Goal: Task Accomplishment & Management: Complete application form

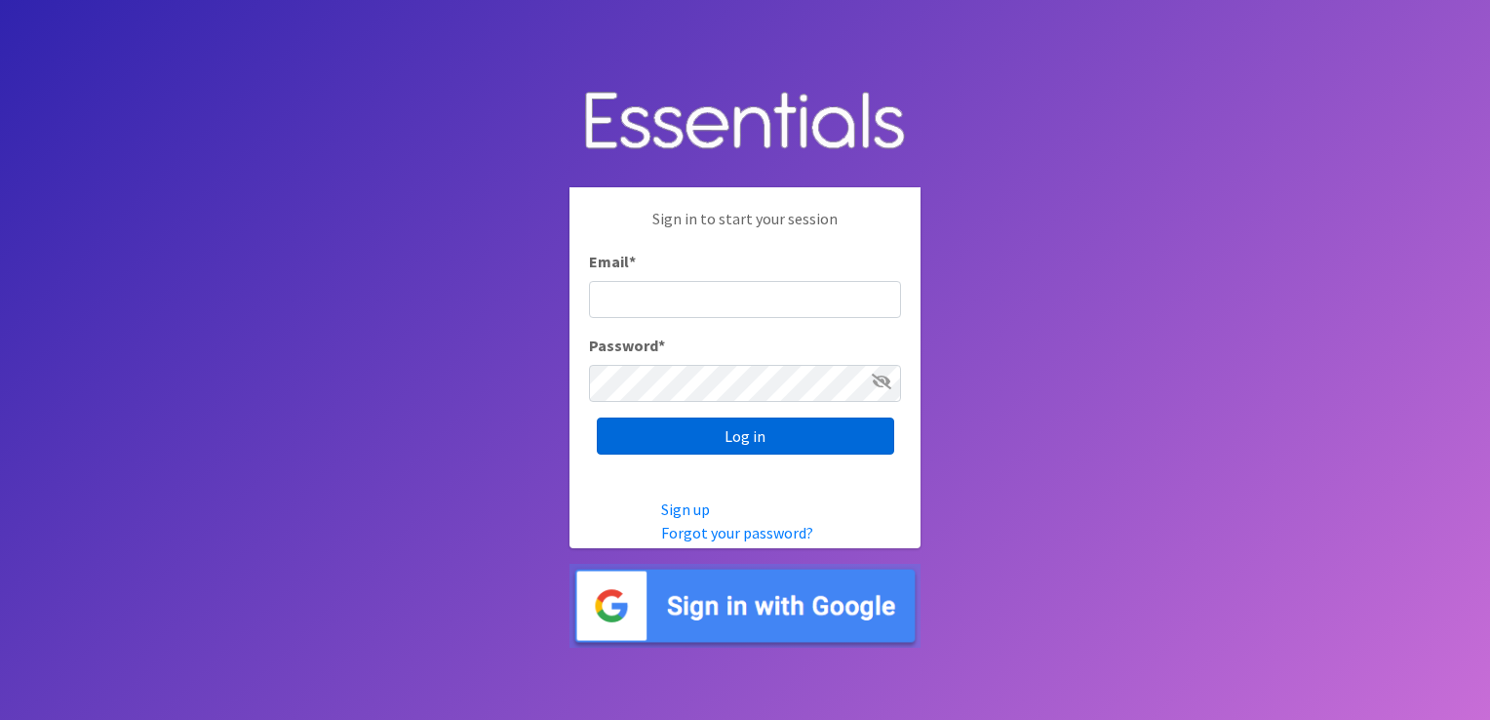
type input "[EMAIL_ADDRESS][DOMAIN_NAME]"
click at [667, 446] on input "Log in" at bounding box center [745, 435] width 297 height 37
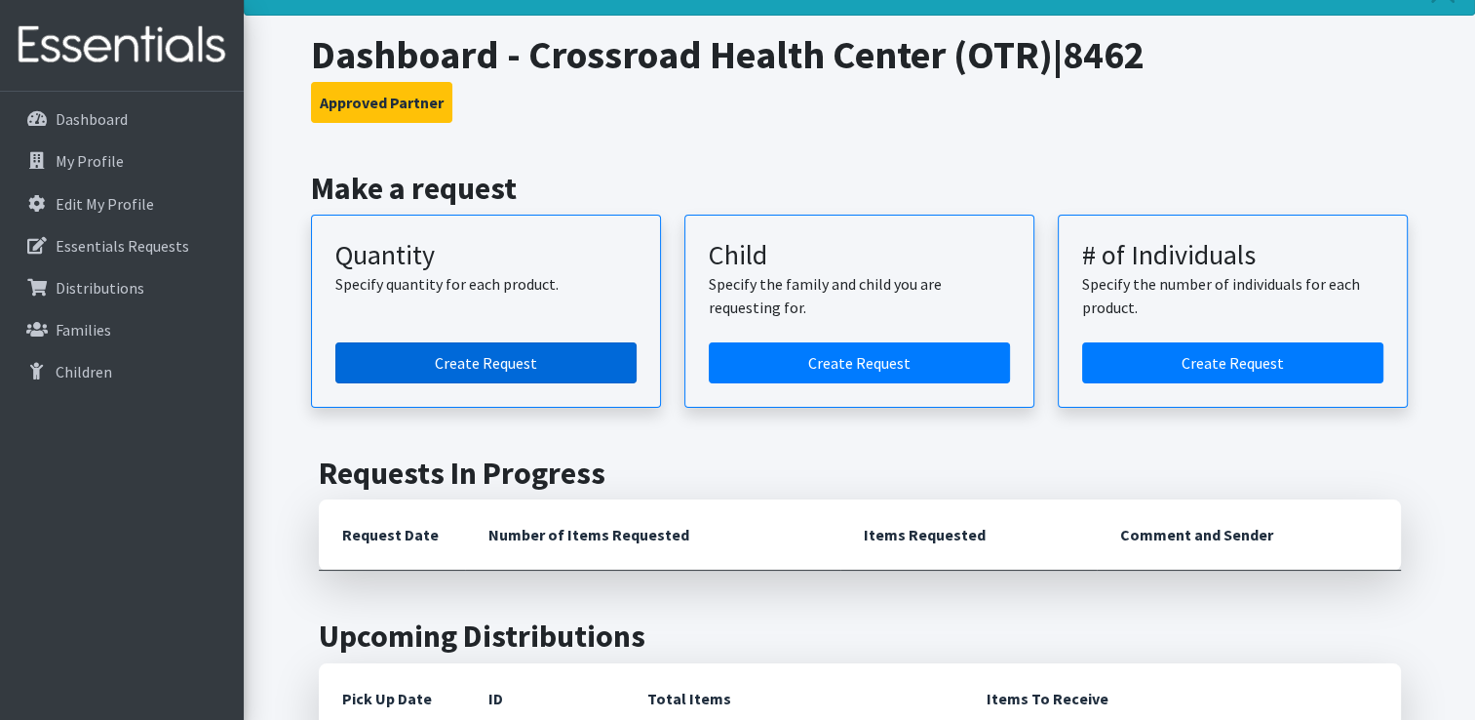
scroll to position [195, 0]
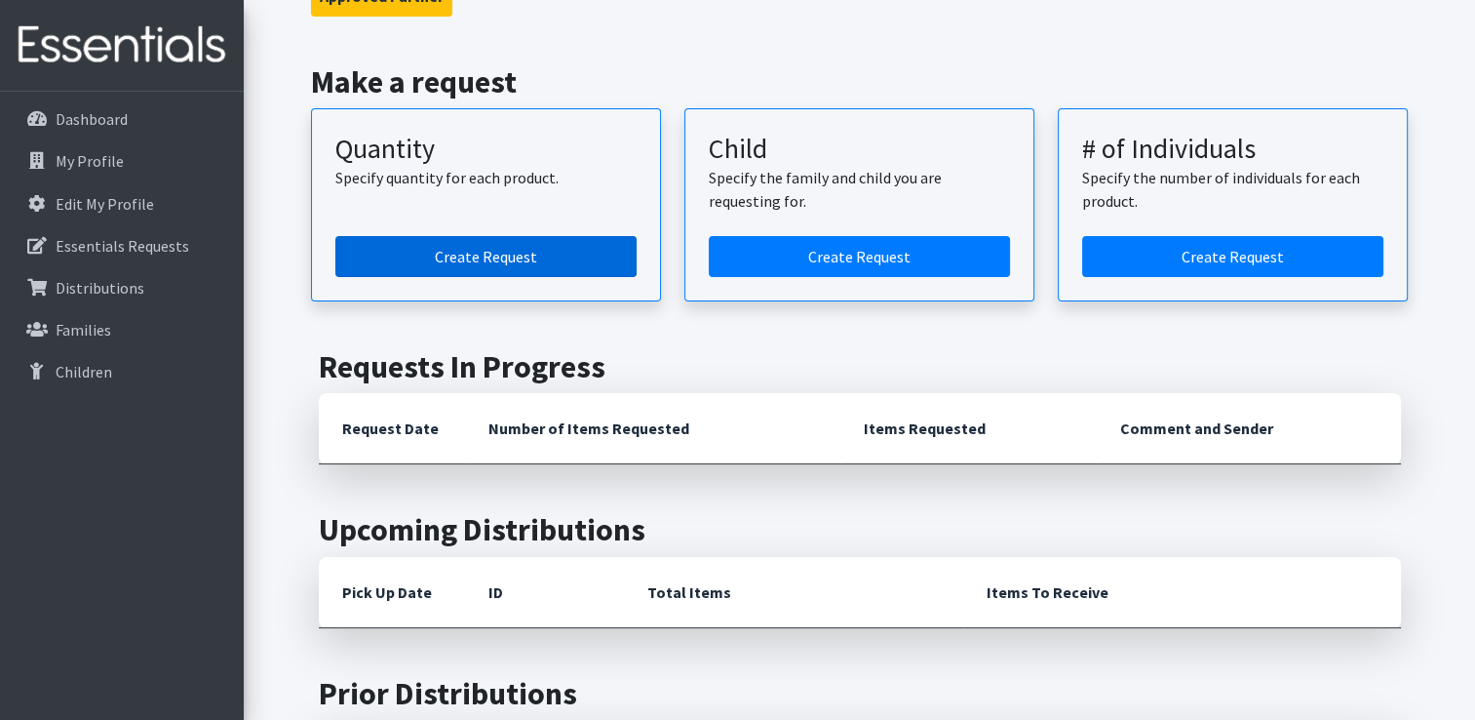
click at [490, 253] on link "Create Request" at bounding box center [485, 256] width 301 height 41
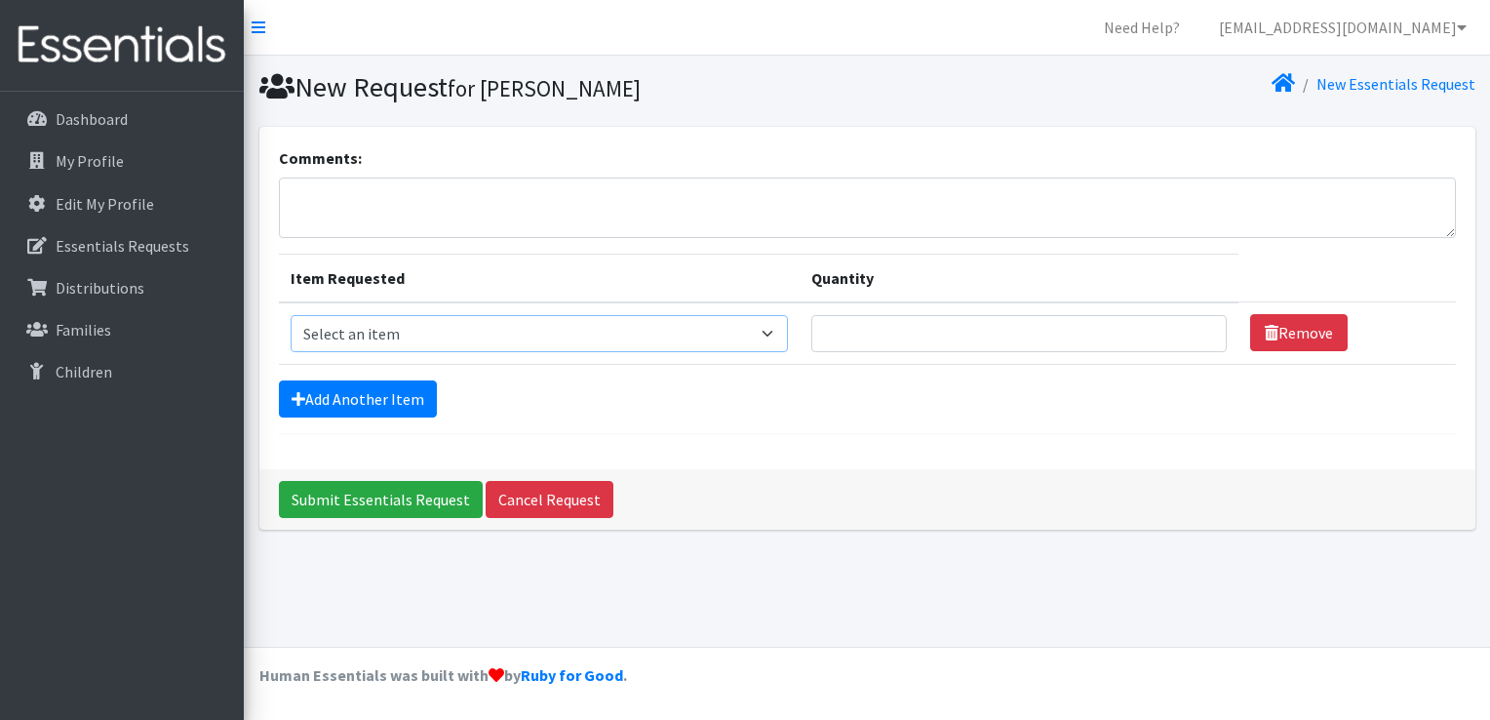
click at [716, 335] on select "Select an item F&D Men L/XL (38-50in waist) x48 F&D Men S/M (28-40in waist) x56…" at bounding box center [539, 333] width 497 height 37
select select "15511"
click at [291, 315] on select "Select an item F&D Men L/XL (38-50in waist) x48 F&D Men S/M (28-40in waist) x56…" at bounding box center [539, 333] width 497 height 37
click at [1197, 326] on input "1" at bounding box center [1018, 333] width 415 height 37
type input "2"
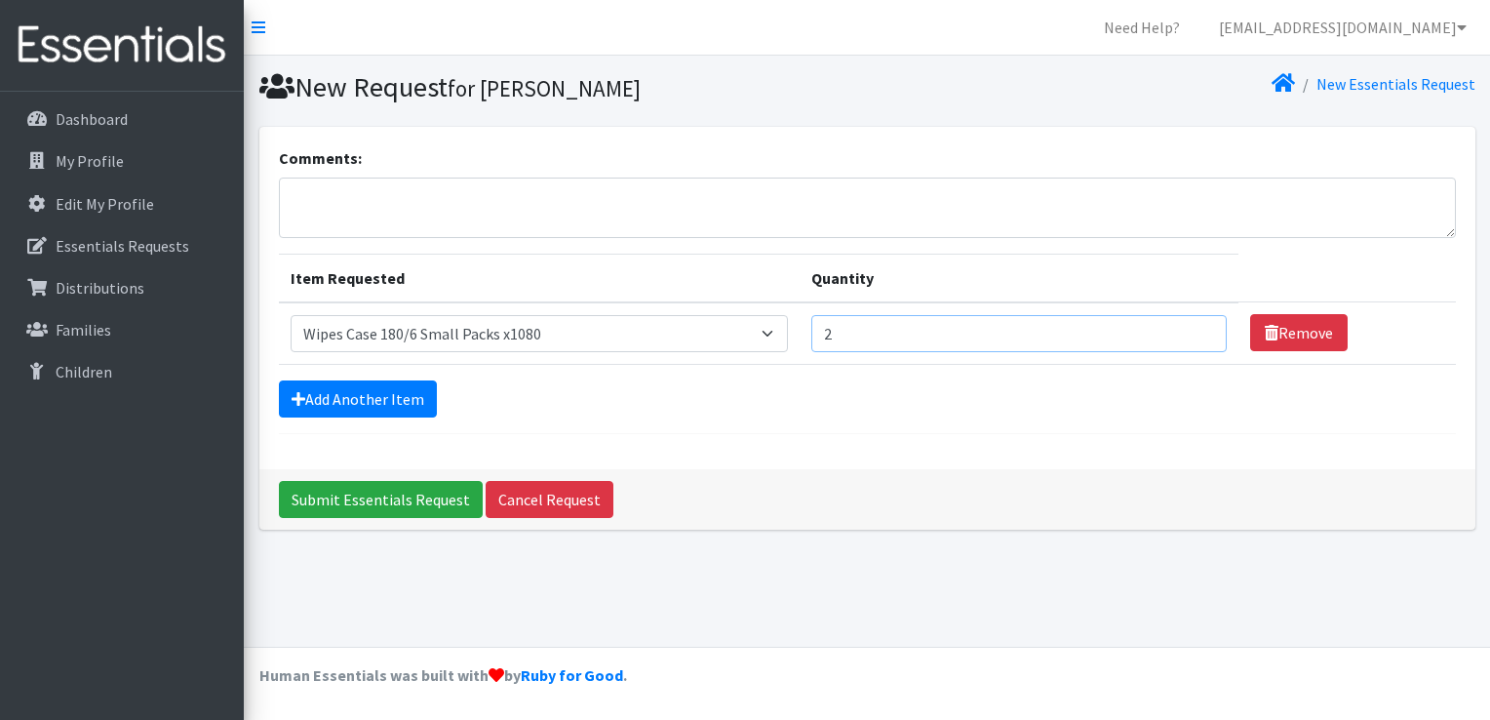
click at [1199, 326] on input "2" at bounding box center [1018, 333] width 415 height 37
click at [361, 397] on link "Add Another Item" at bounding box center [358, 398] width 158 height 37
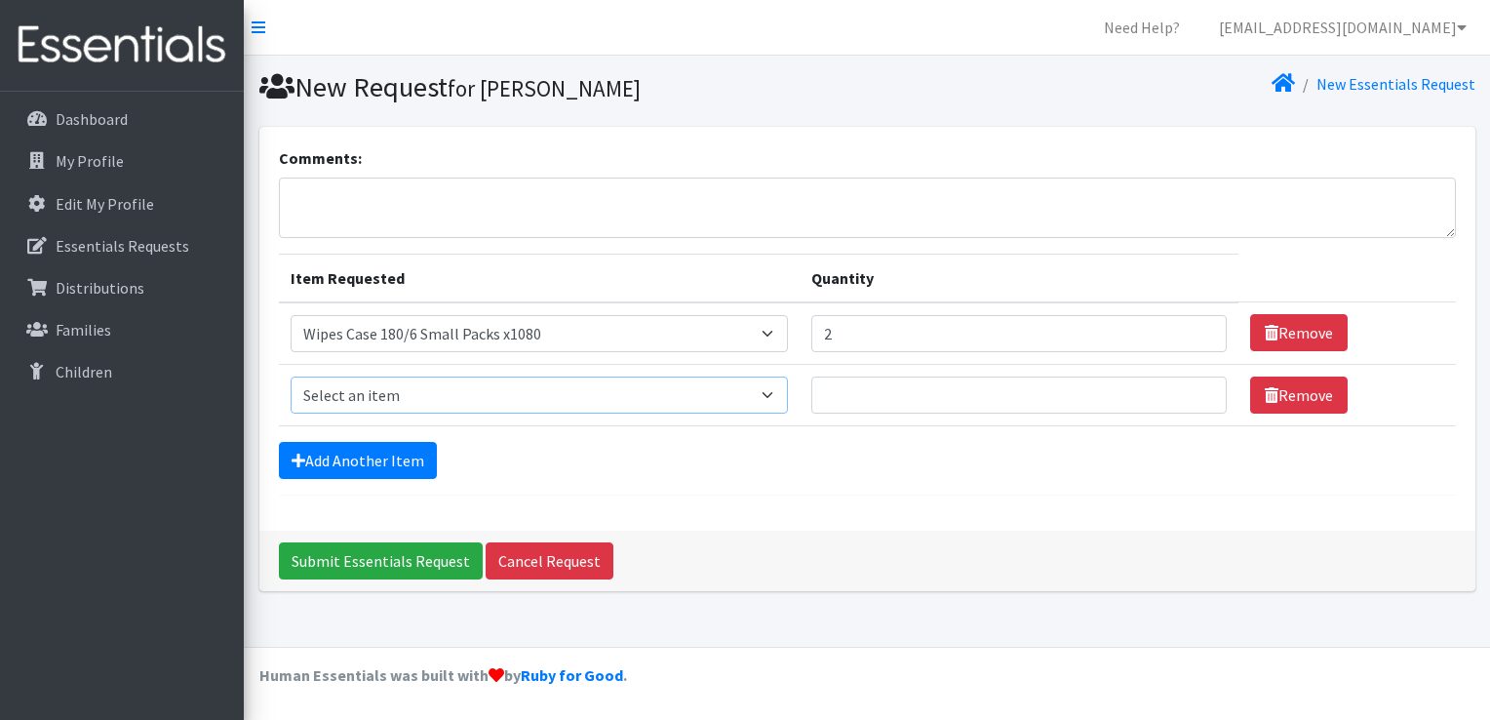
click at [778, 391] on select "Select an item F&D Men L/XL (38-50in waist) x48 F&D Men S/M (28-40in waist) x56…" at bounding box center [539, 394] width 497 height 37
select select "1213"
click at [291, 376] on select "Select an item F&D Men L/XL (38-50in waist) x48 F&D Men S/M (28-40in waist) x56…" at bounding box center [539, 394] width 497 height 37
type input "1"
click at [1197, 387] on input "1" at bounding box center [1018, 394] width 415 height 37
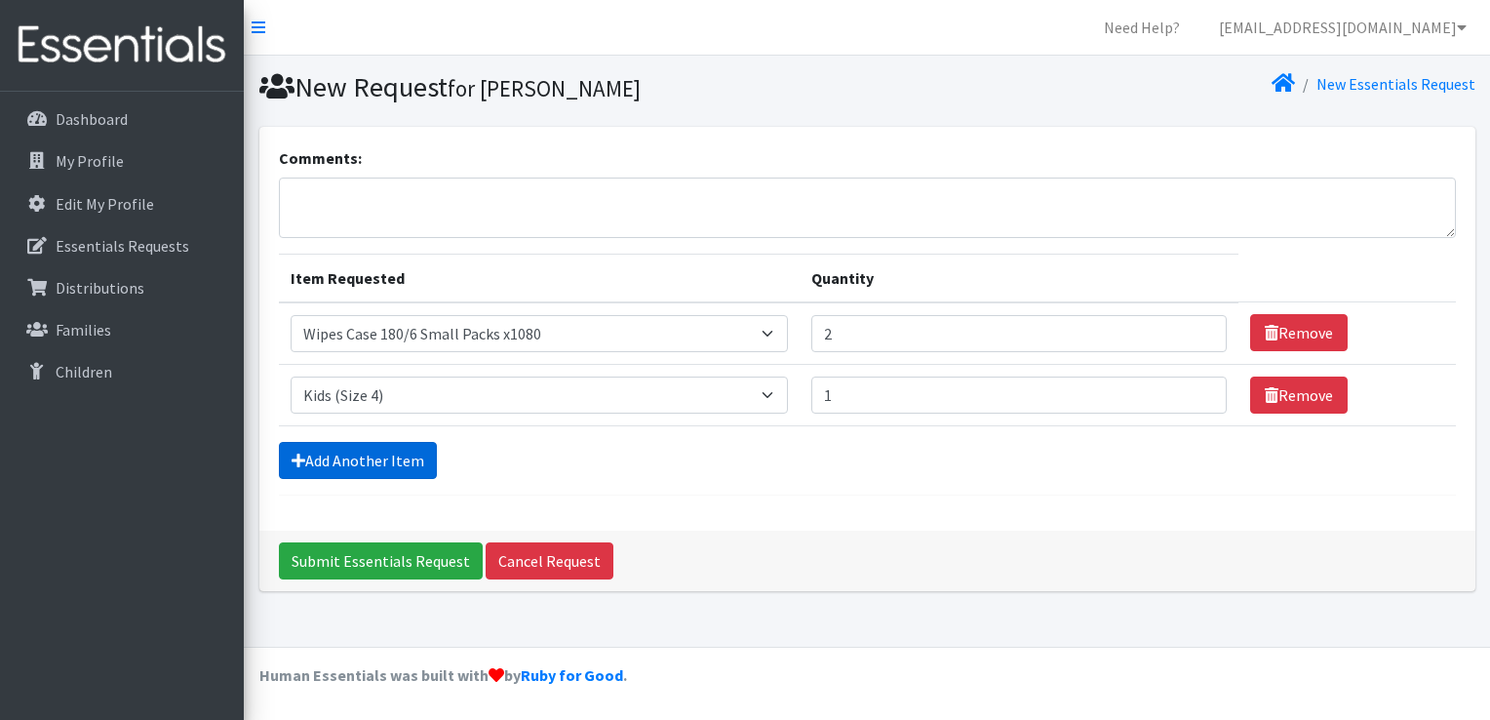
click at [384, 459] on link "Add Another Item" at bounding box center [358, 460] width 158 height 37
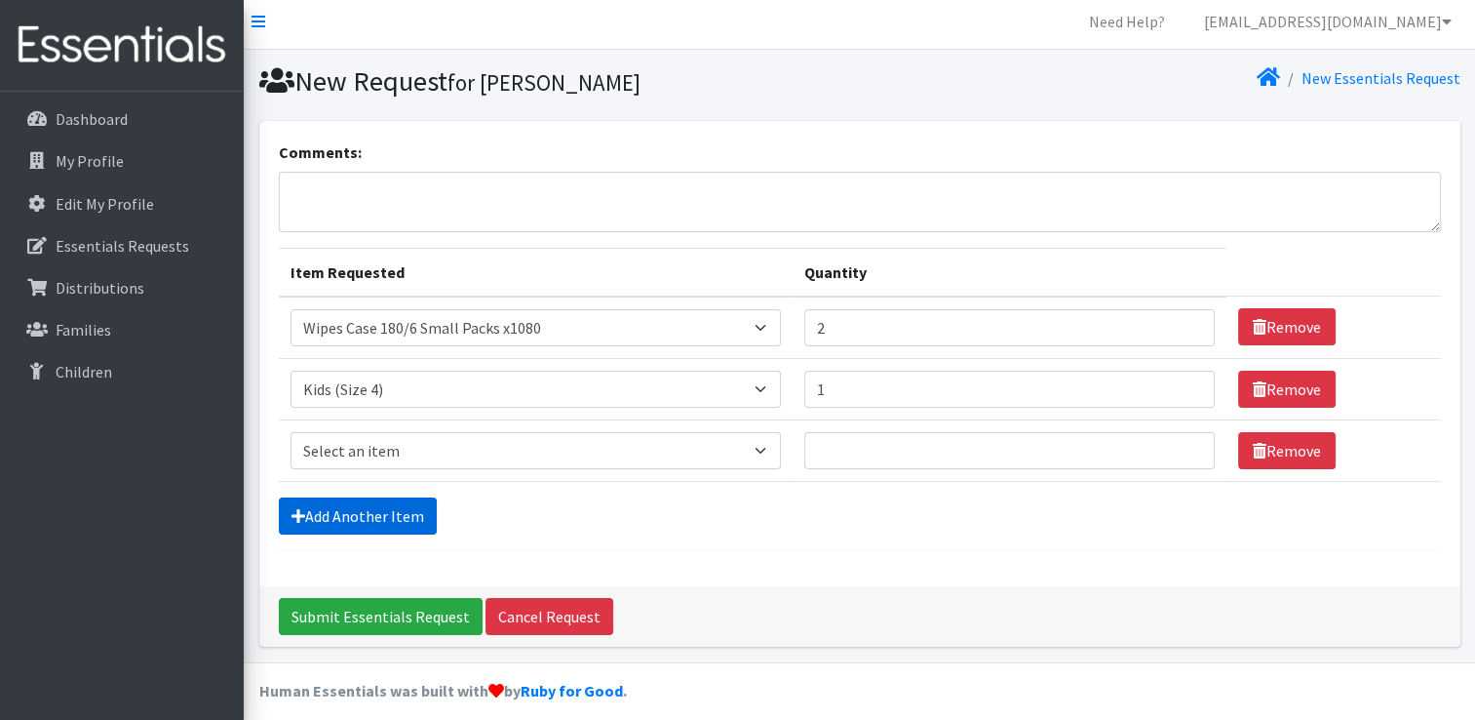
scroll to position [18, 0]
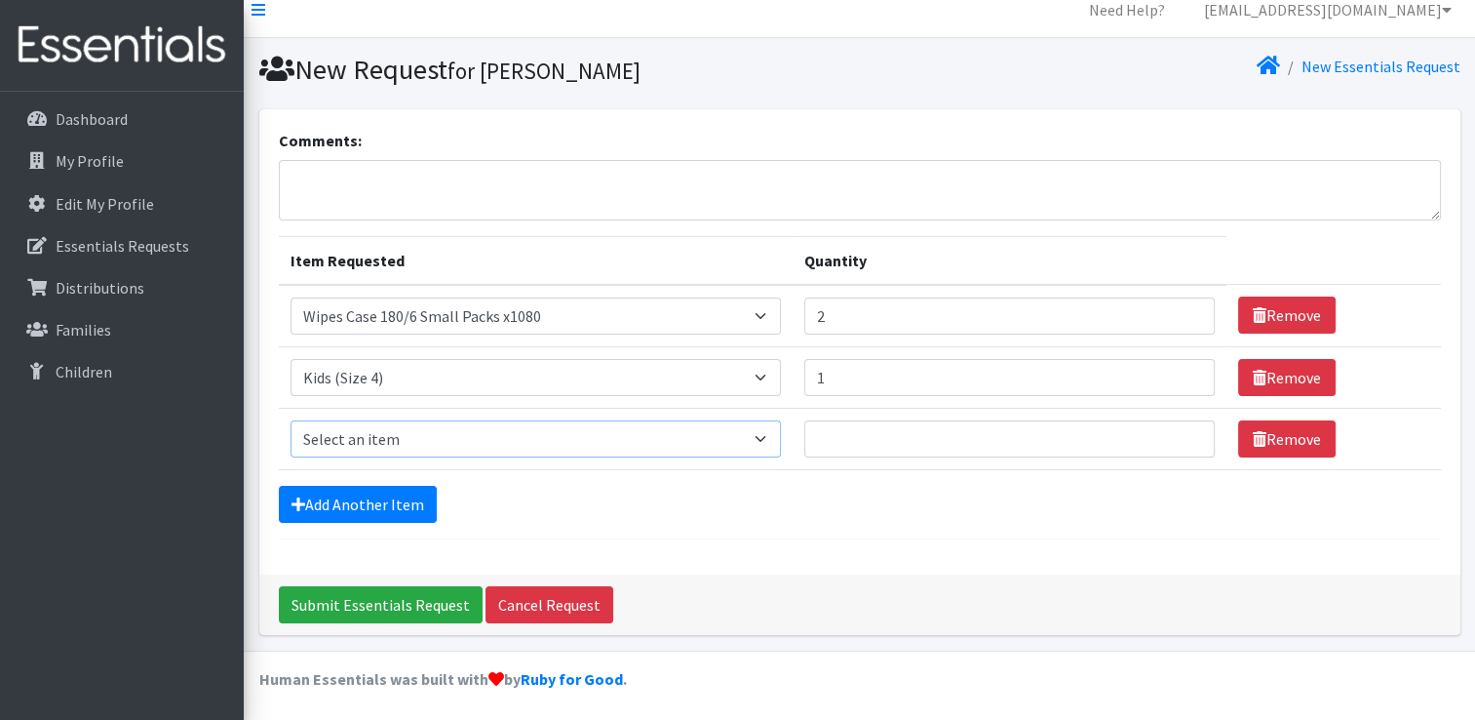
click at [774, 435] on select "Select an item F&D Men L/XL (38-50in waist) x48 F&D Men S/M (28-40in waist) x56…" at bounding box center [536, 438] width 491 height 37
select select "1214"
click at [291, 420] on select "Select an item F&D Men L/XL (38-50in waist) x48 F&D Men S/M (28-40in waist) x56…" at bounding box center [536, 438] width 491 height 37
click at [1186, 430] on input "1" at bounding box center [1009, 438] width 410 height 37
click at [1186, 430] on input "2" at bounding box center [1009, 438] width 410 height 37
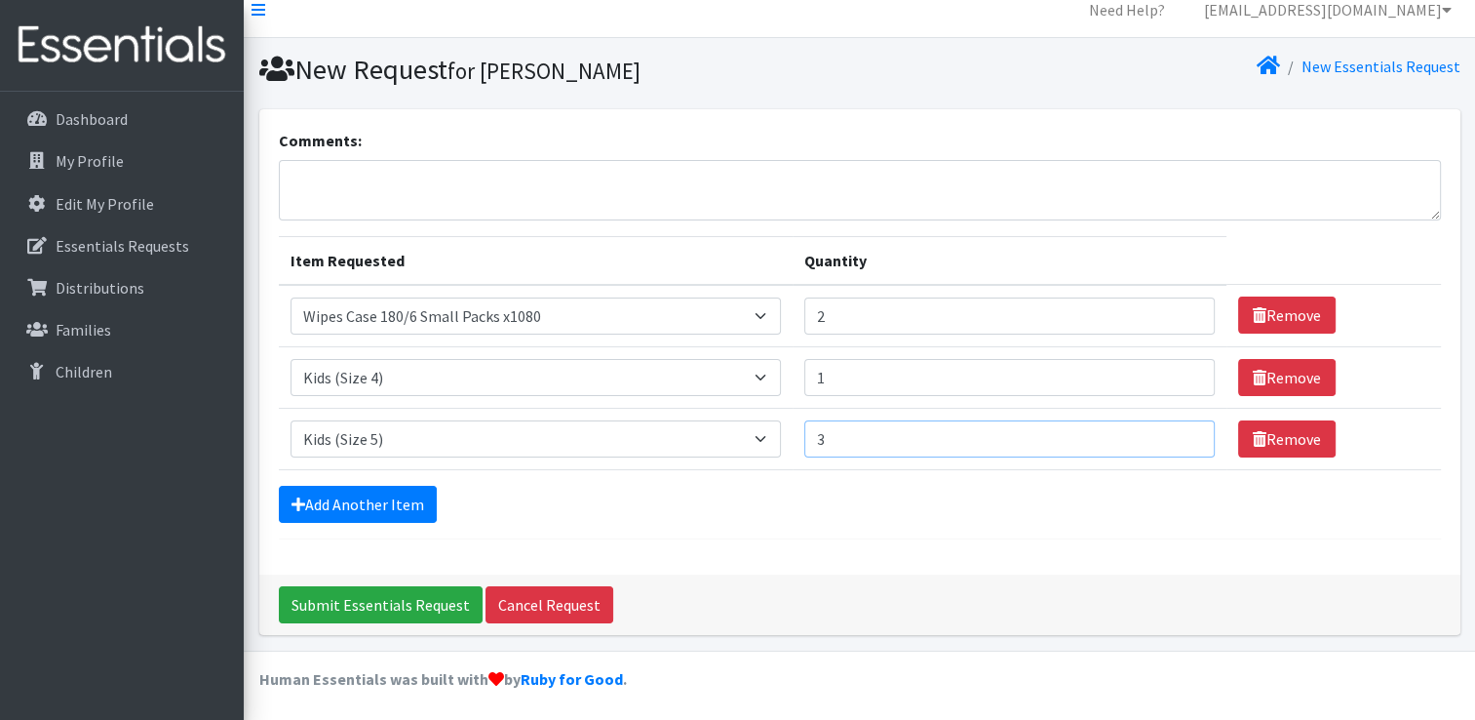
click at [1182, 430] on input "3" at bounding box center [1009, 438] width 410 height 37
type input "4"
click at [1182, 430] on input "4" at bounding box center [1009, 438] width 410 height 37
click at [371, 506] on link "Add Another Item" at bounding box center [358, 504] width 158 height 37
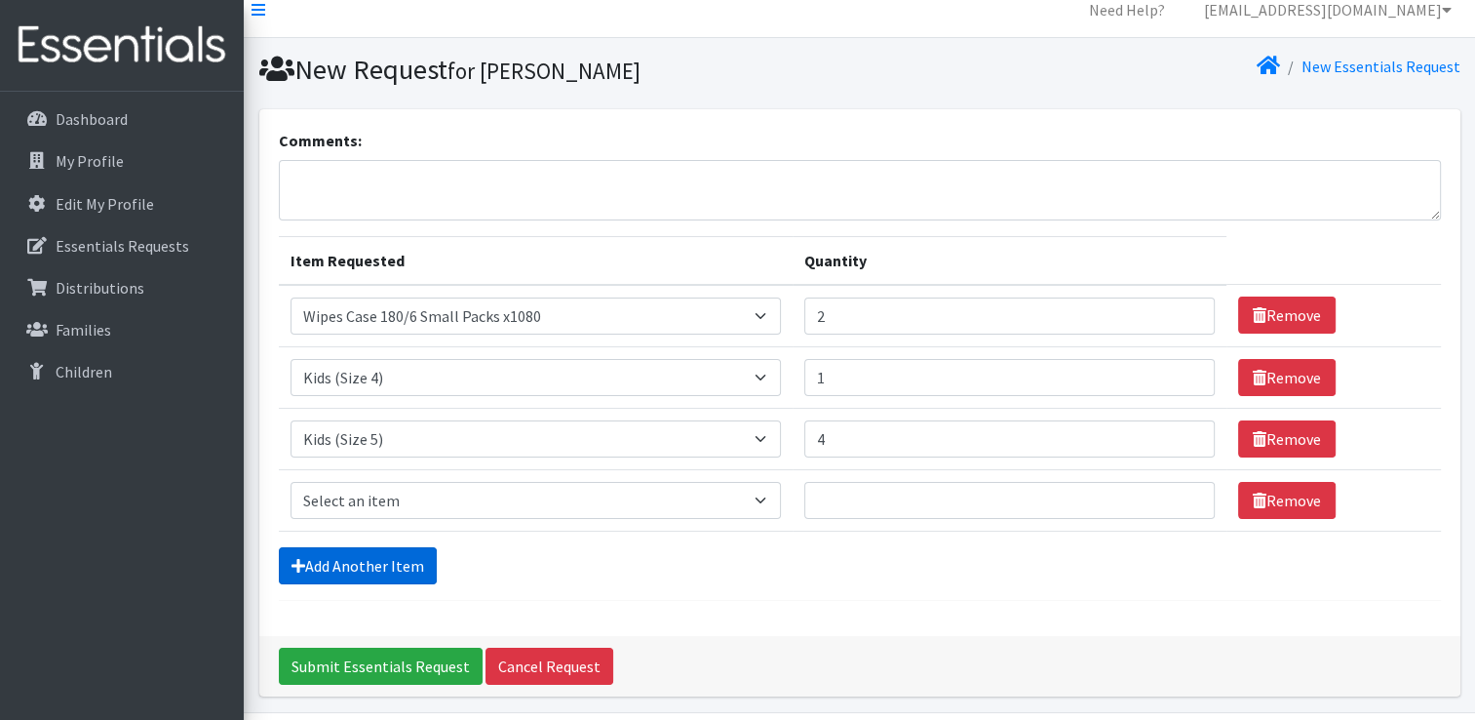
scroll to position [79, 0]
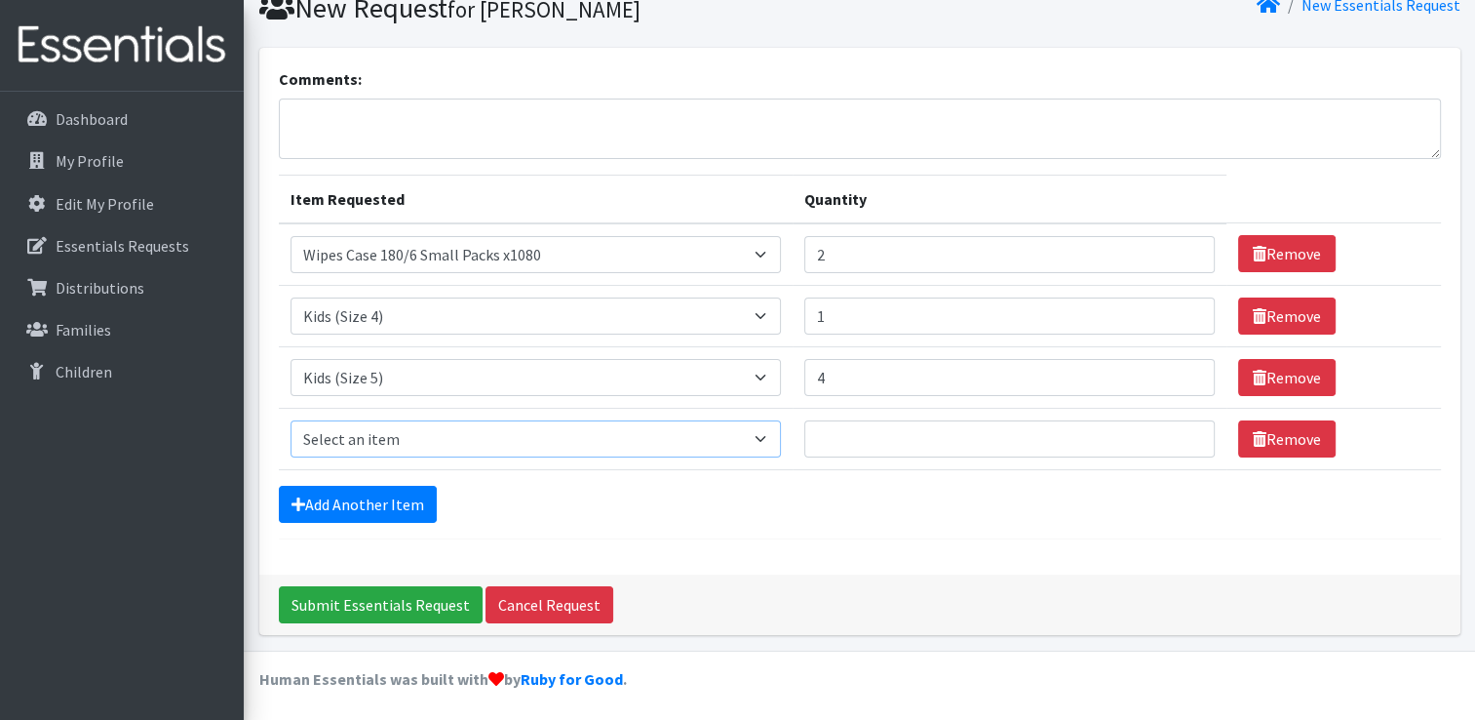
click at [770, 429] on select "Select an item F&D Men L/XL (38-50in waist) x48 F&D Men S/M (28-40in waist) x56…" at bounding box center [536, 438] width 491 height 37
select select "1216"
click at [291, 420] on select "Select an item F&D Men L/XL (38-50in waist) x48 F&D Men S/M (28-40in waist) x56…" at bounding box center [536, 438] width 491 height 37
click at [1183, 427] on input "1" at bounding box center [1009, 438] width 410 height 37
click at [1183, 427] on input "2" at bounding box center [1009, 438] width 410 height 37
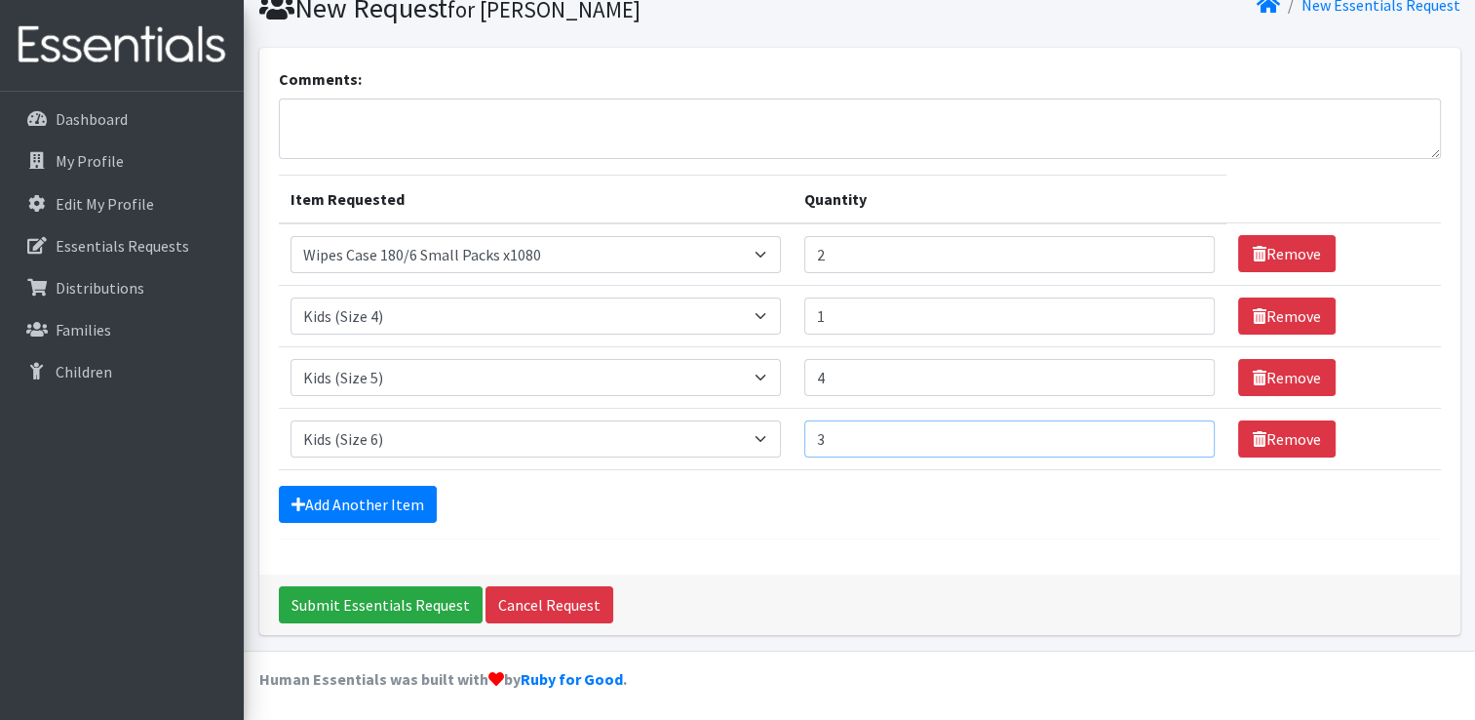
click at [1183, 427] on input "3" at bounding box center [1009, 438] width 410 height 37
type input "4"
click at [1183, 427] on input "4" at bounding box center [1009, 438] width 410 height 37
click at [345, 501] on link "Add Another Item" at bounding box center [358, 504] width 158 height 37
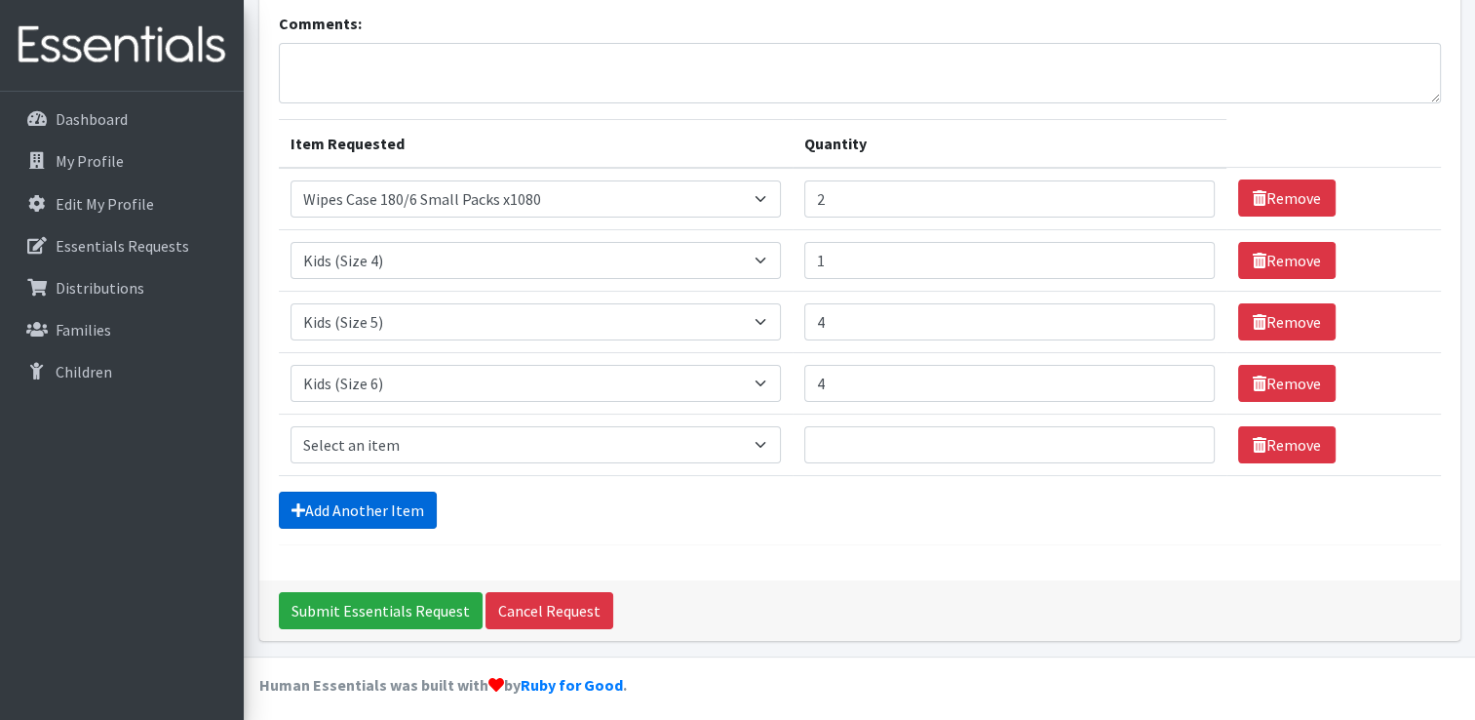
scroll to position [140, 0]
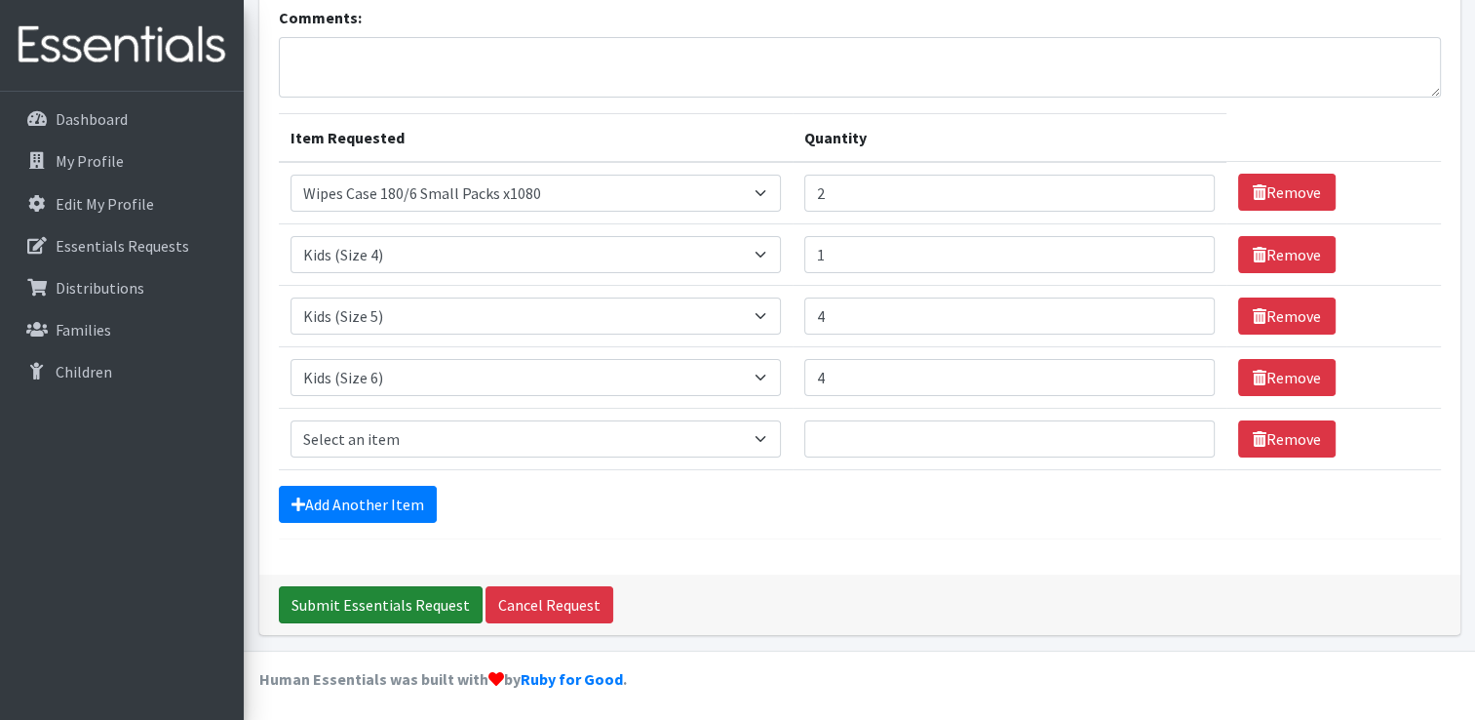
click at [360, 600] on input "Submit Essentials Request" at bounding box center [381, 604] width 204 height 37
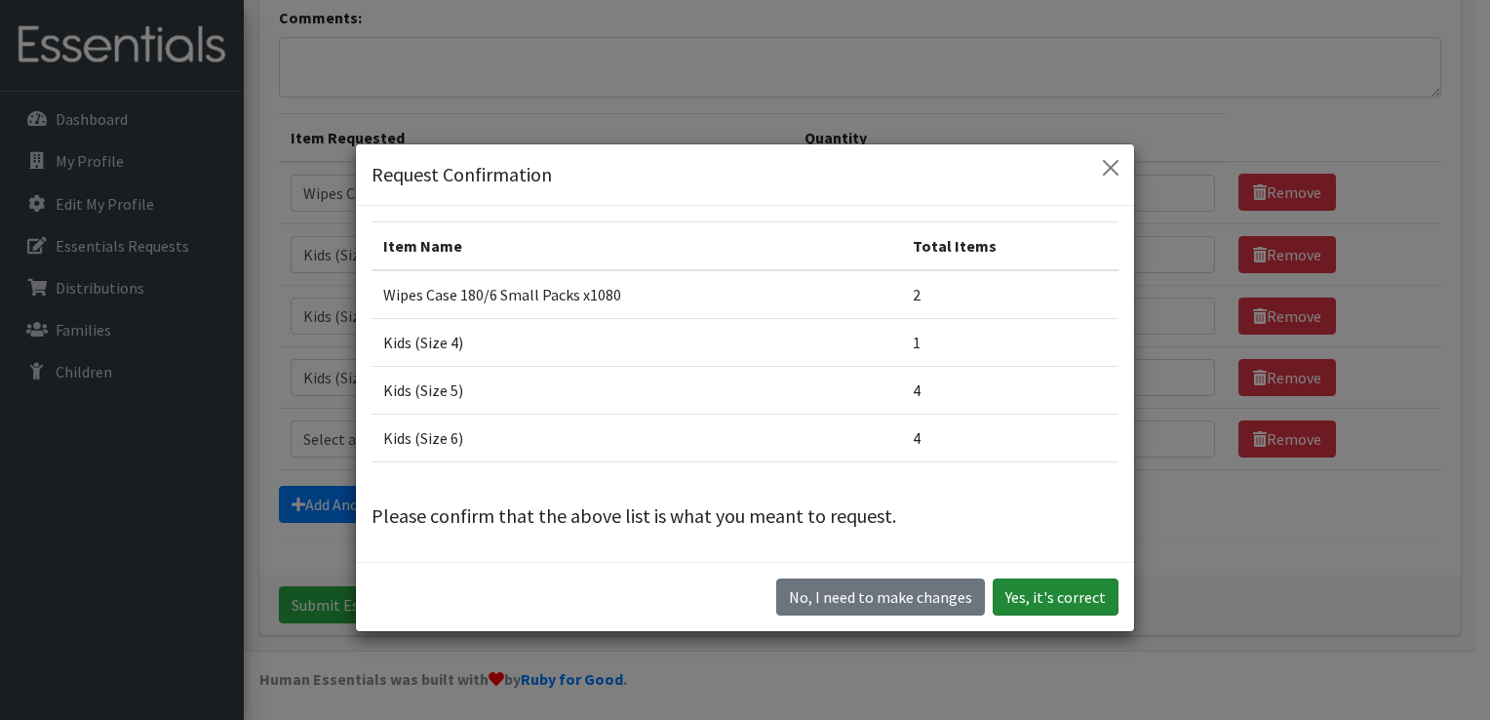
click at [1041, 601] on button "Yes, it's correct" at bounding box center [1056, 596] width 126 height 37
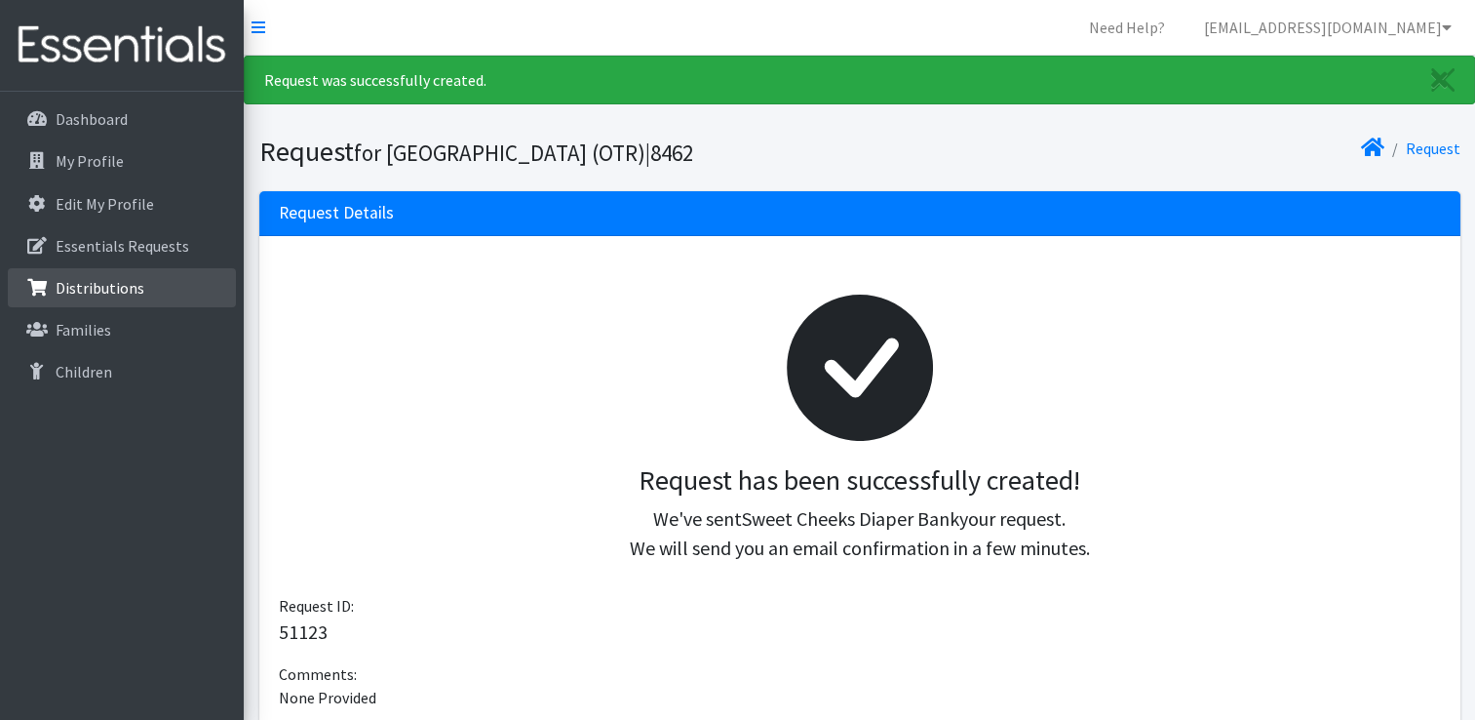
click at [114, 292] on p "Distributions" at bounding box center [100, 287] width 89 height 19
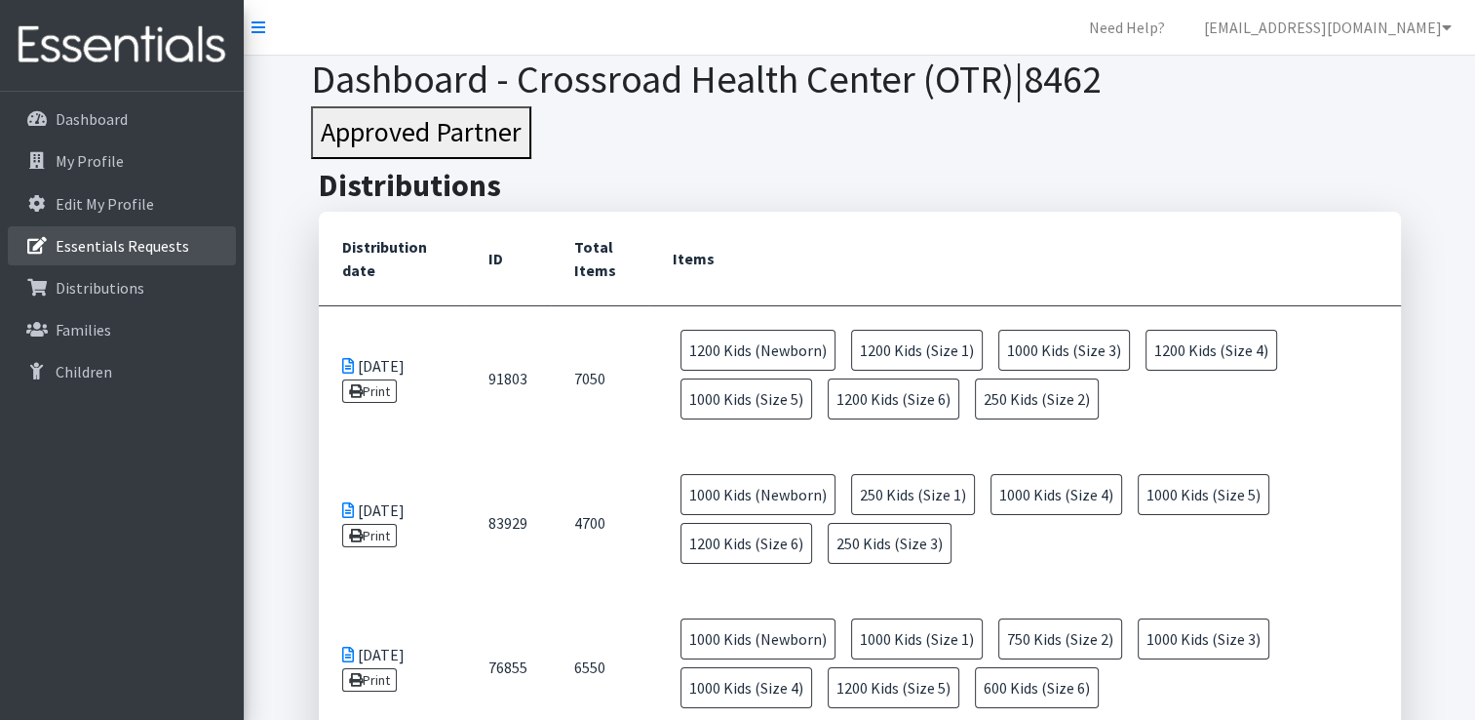
click at [119, 249] on p "Essentials Requests" at bounding box center [123, 245] width 134 height 19
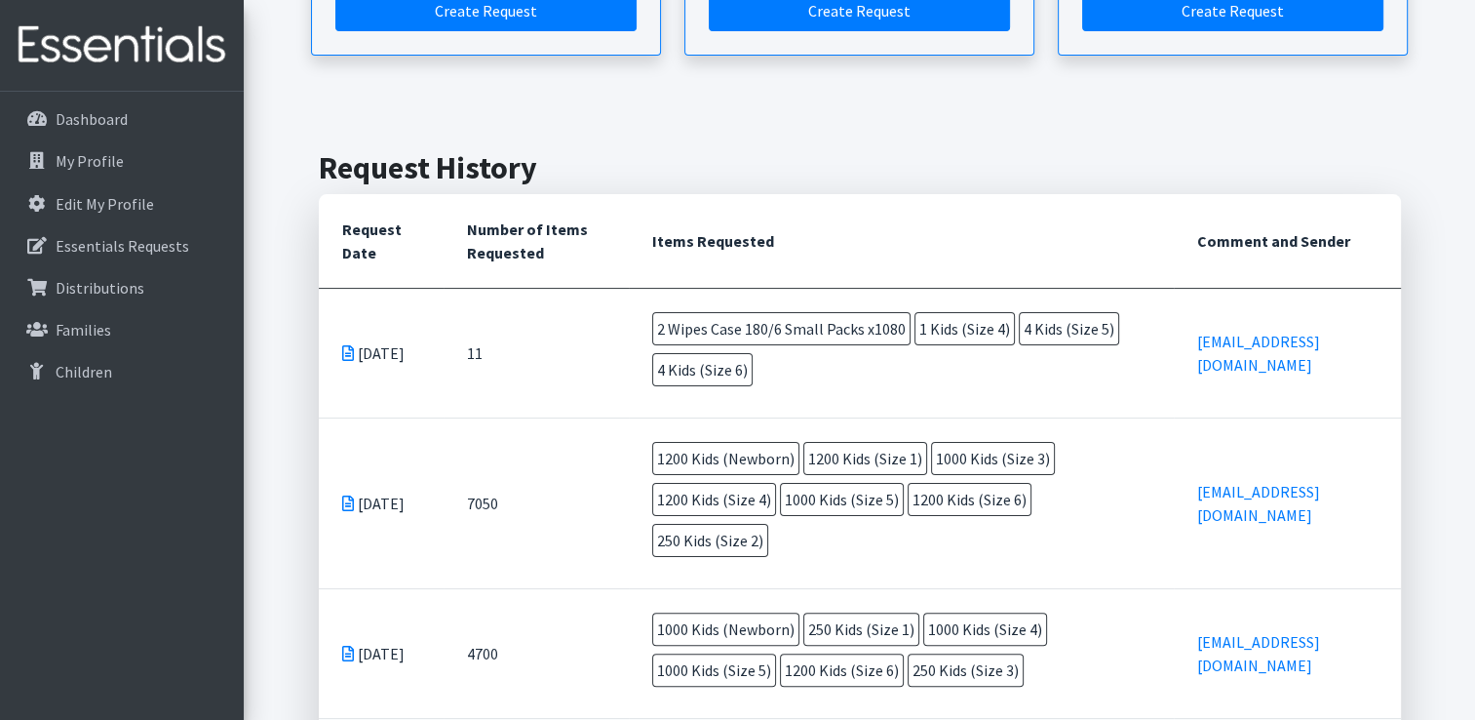
scroll to position [390, 0]
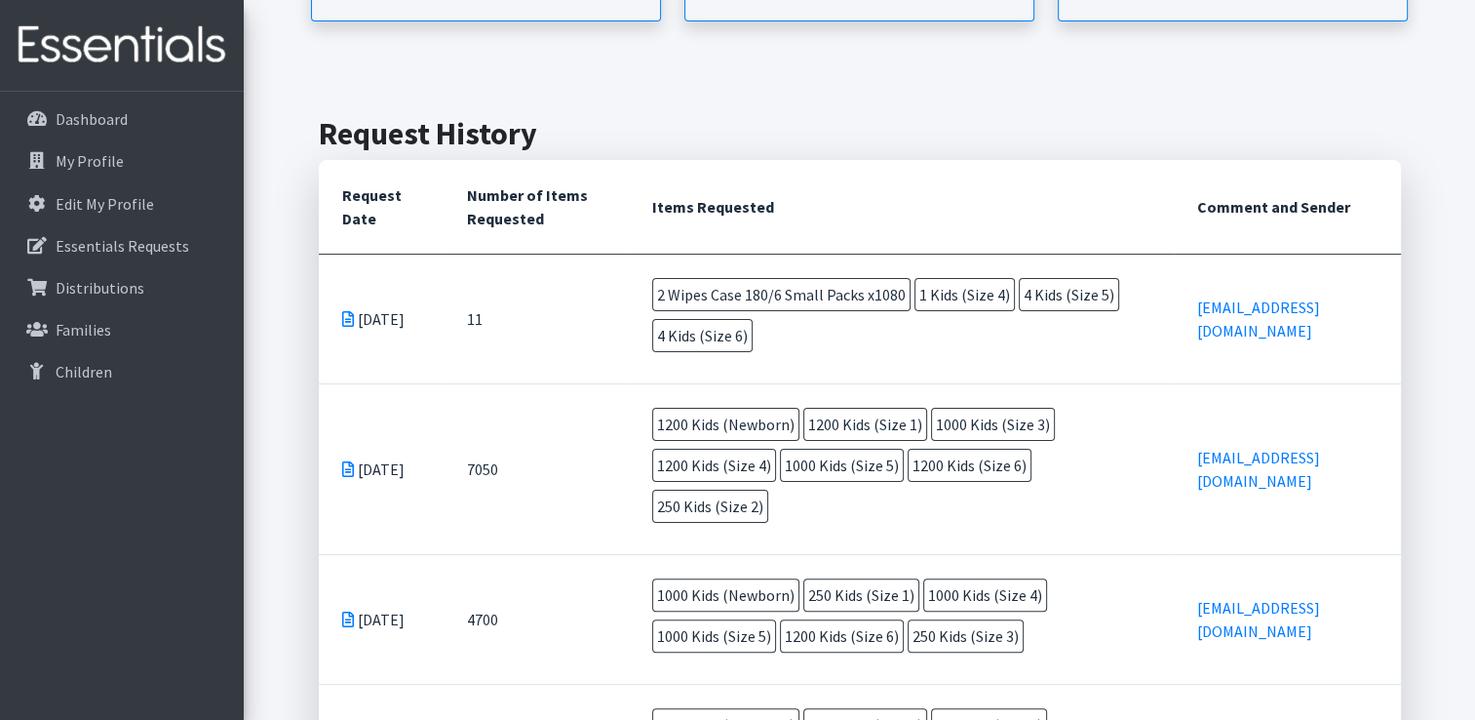
click at [349, 311] on icon at bounding box center [348, 319] width 12 height 16
click at [347, 311] on icon at bounding box center [348, 319] width 12 height 16
click at [355, 329] on td "Aug 13 2025" at bounding box center [381, 318] width 125 height 130
click at [356, 330] on td "Aug 13 2025" at bounding box center [381, 318] width 125 height 130
drag, startPoint x: 358, startPoint y: 330, endPoint x: 479, endPoint y: 318, distance: 121.5
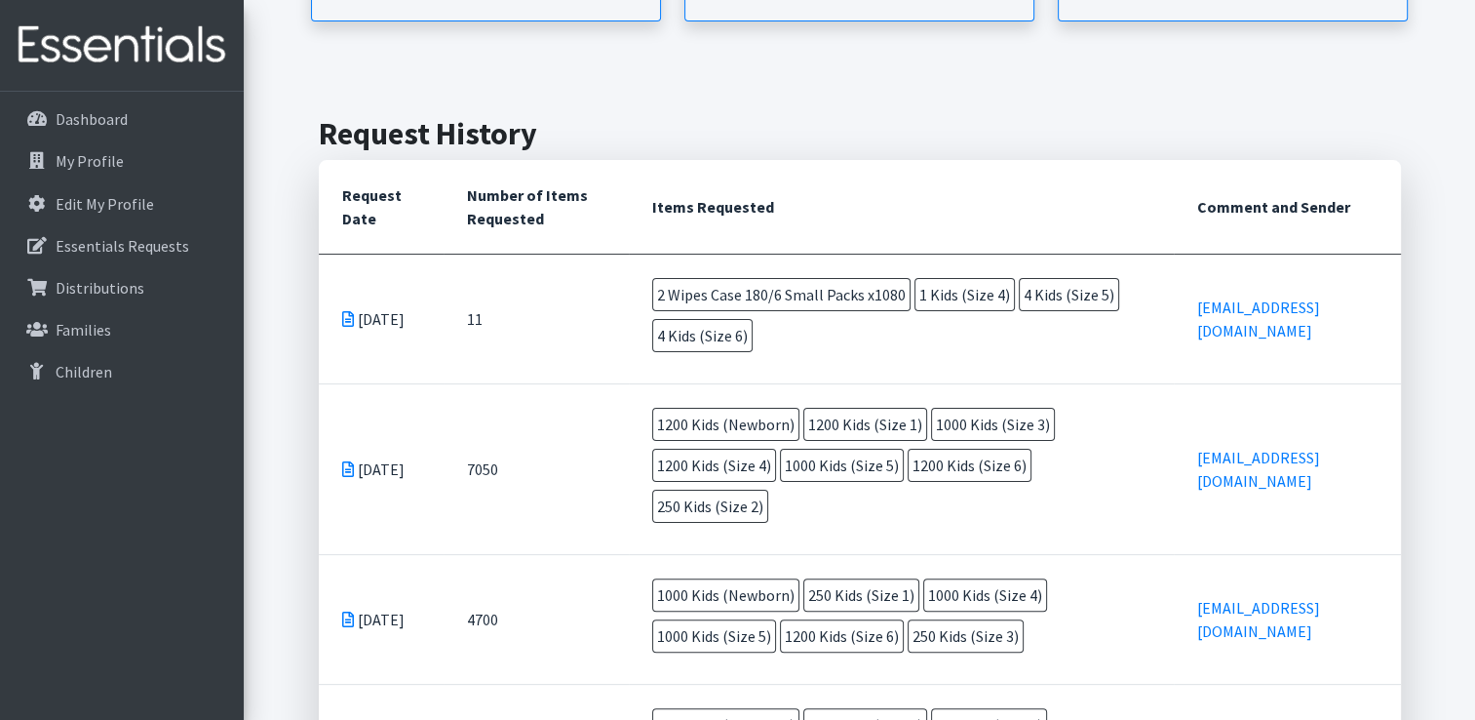
click at [479, 318] on td "11" at bounding box center [537, 318] width 186 height 130
click at [821, 331] on td "2 Wipes Case 180/6 Small Packs x1080 1 Kids (Size 4) 4 Kids (Size 5) 4 Kids (Si…" at bounding box center [901, 318] width 545 height 129
click at [711, 333] on span "4 Kids (Size 6)" at bounding box center [702, 335] width 100 height 33
click at [746, 291] on span "2 Wipes Case 180/6 Small Packs x1080" at bounding box center [781, 294] width 258 height 33
click at [945, 292] on span "1 Kids (Size 4)" at bounding box center [965, 294] width 100 height 33
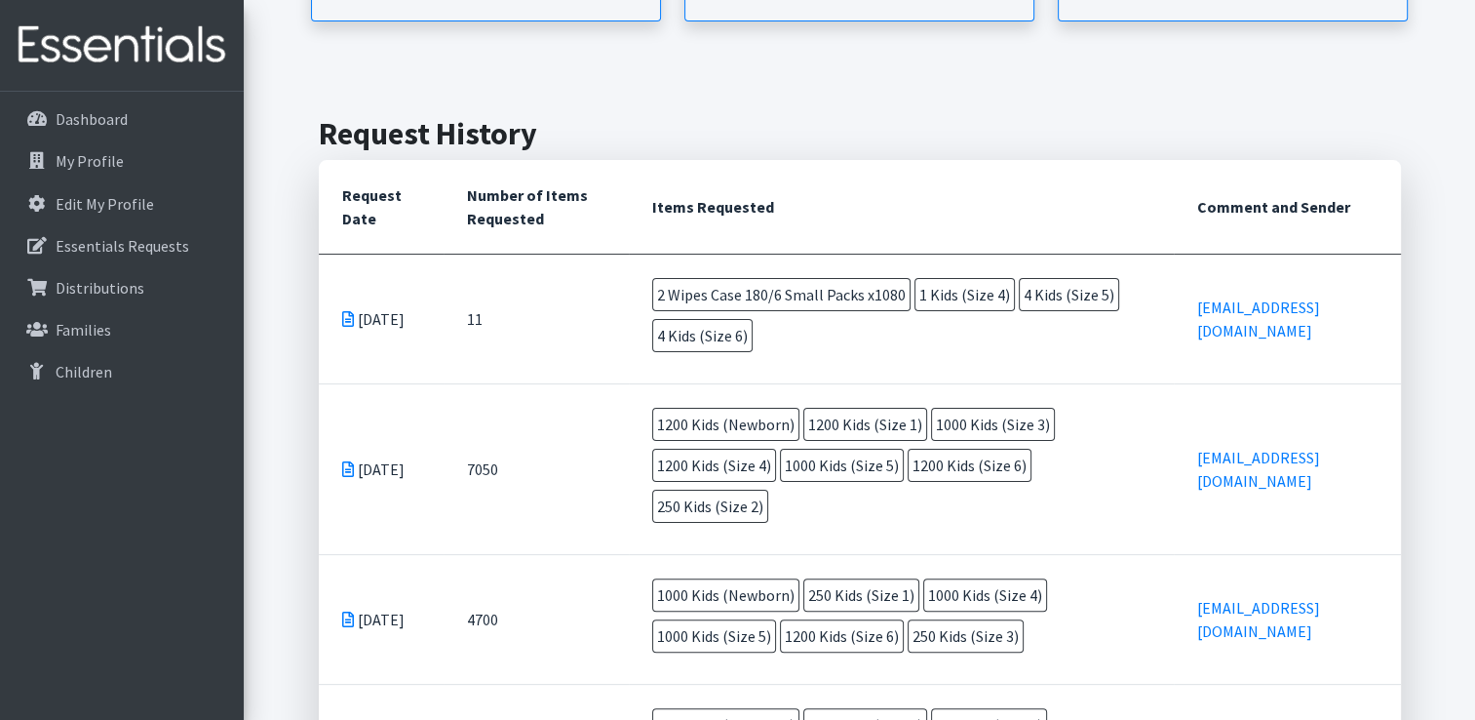
click at [1051, 292] on span "4 Kids (Size 5)" at bounding box center [1069, 294] width 100 height 33
click at [342, 311] on icon at bounding box center [348, 319] width 12 height 16
click at [343, 311] on icon at bounding box center [348, 319] width 12 height 16
click at [383, 310] on td "Aug 13 2025" at bounding box center [381, 318] width 125 height 130
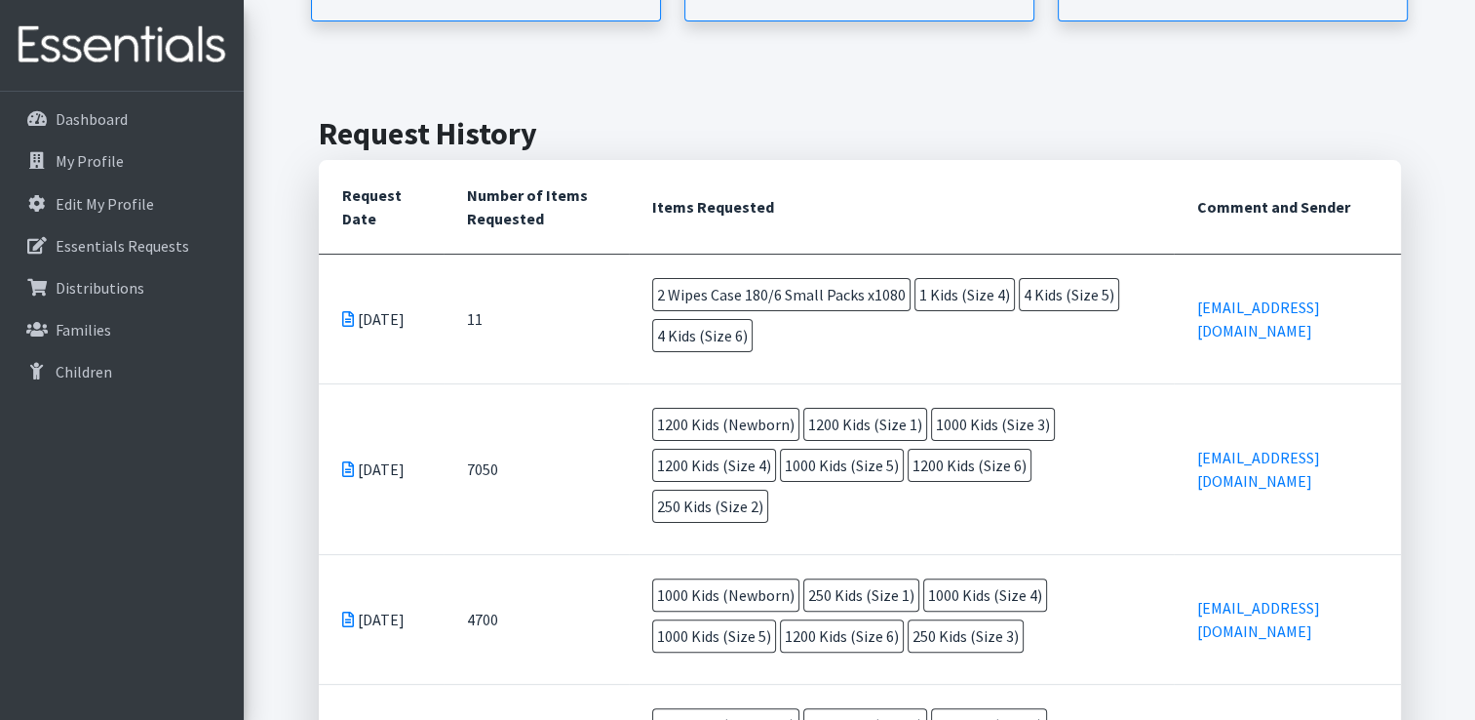
click at [351, 311] on icon at bounding box center [348, 319] width 12 height 16
click at [349, 311] on icon at bounding box center [348, 319] width 12 height 16
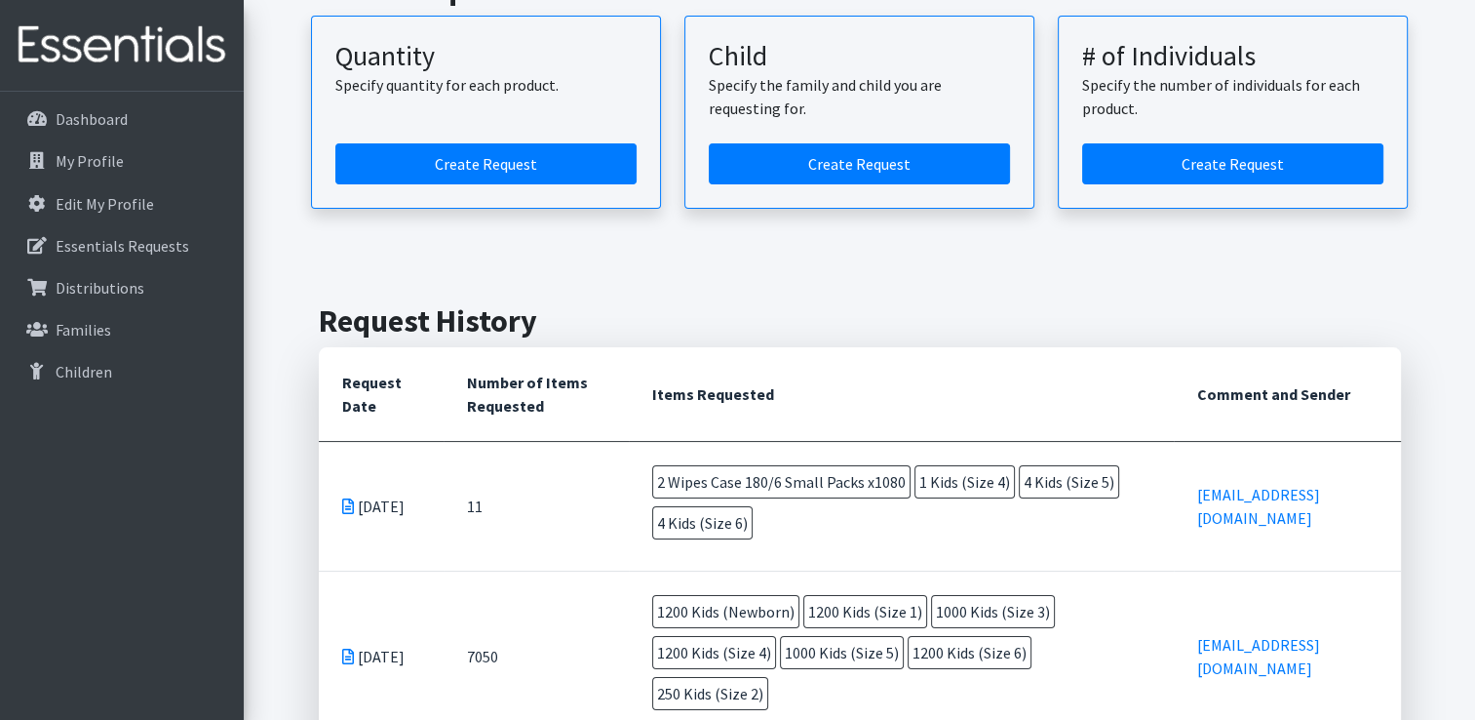
scroll to position [97, 0]
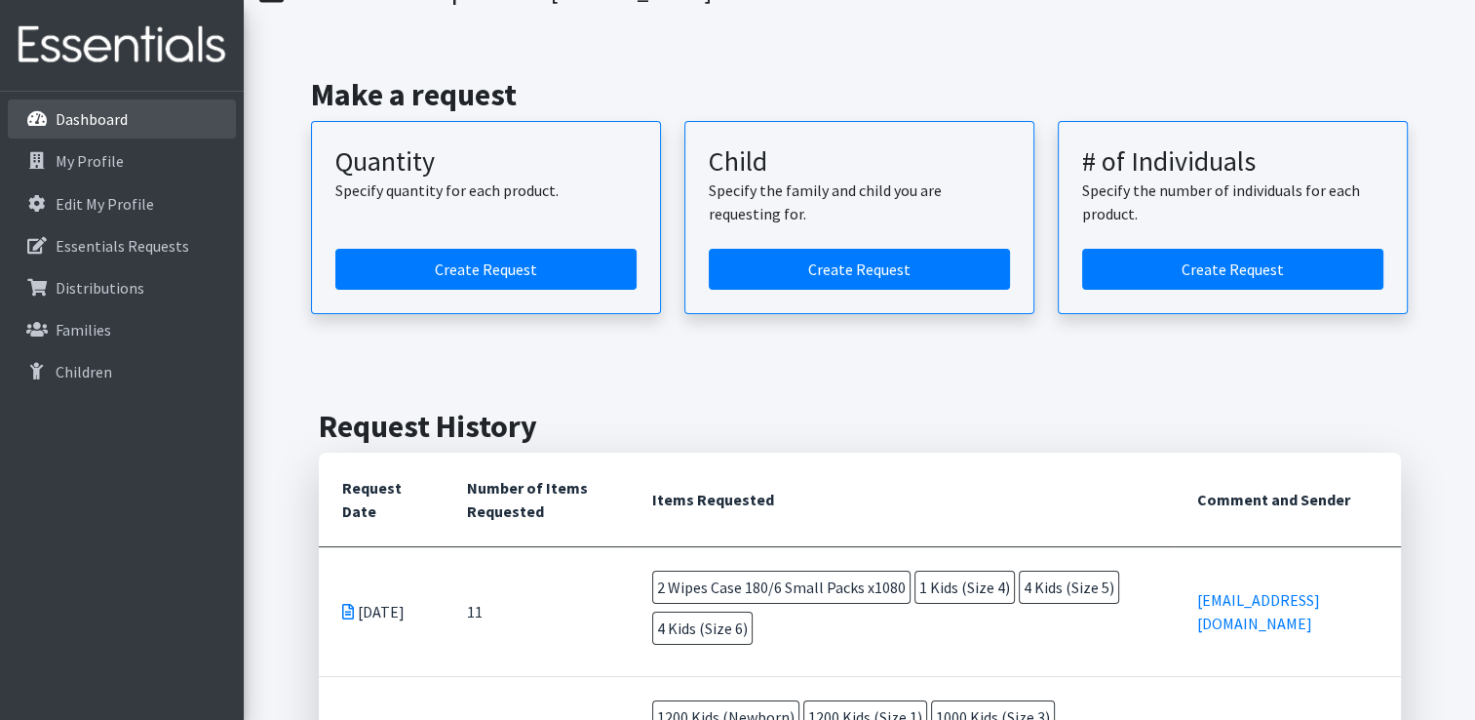
click at [97, 116] on p "Dashboard" at bounding box center [92, 118] width 72 height 19
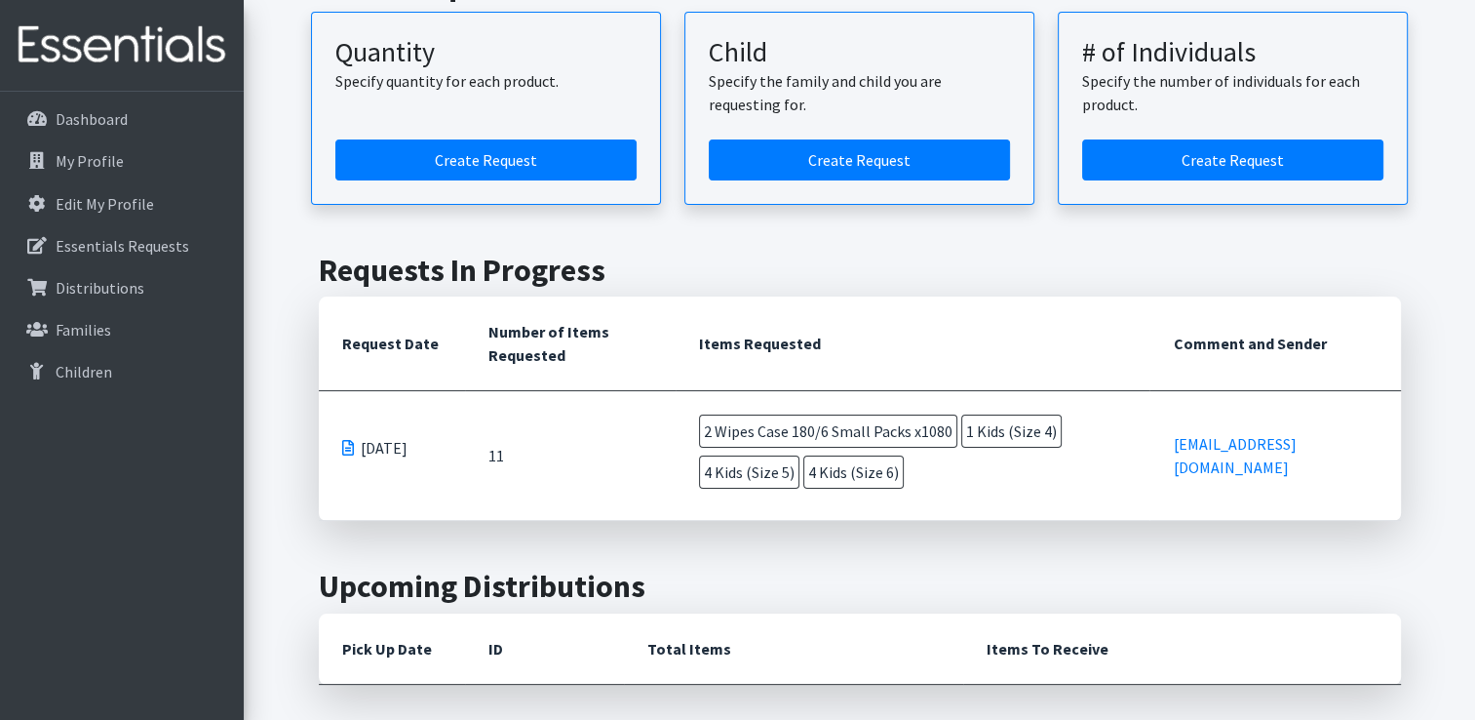
scroll to position [195, 0]
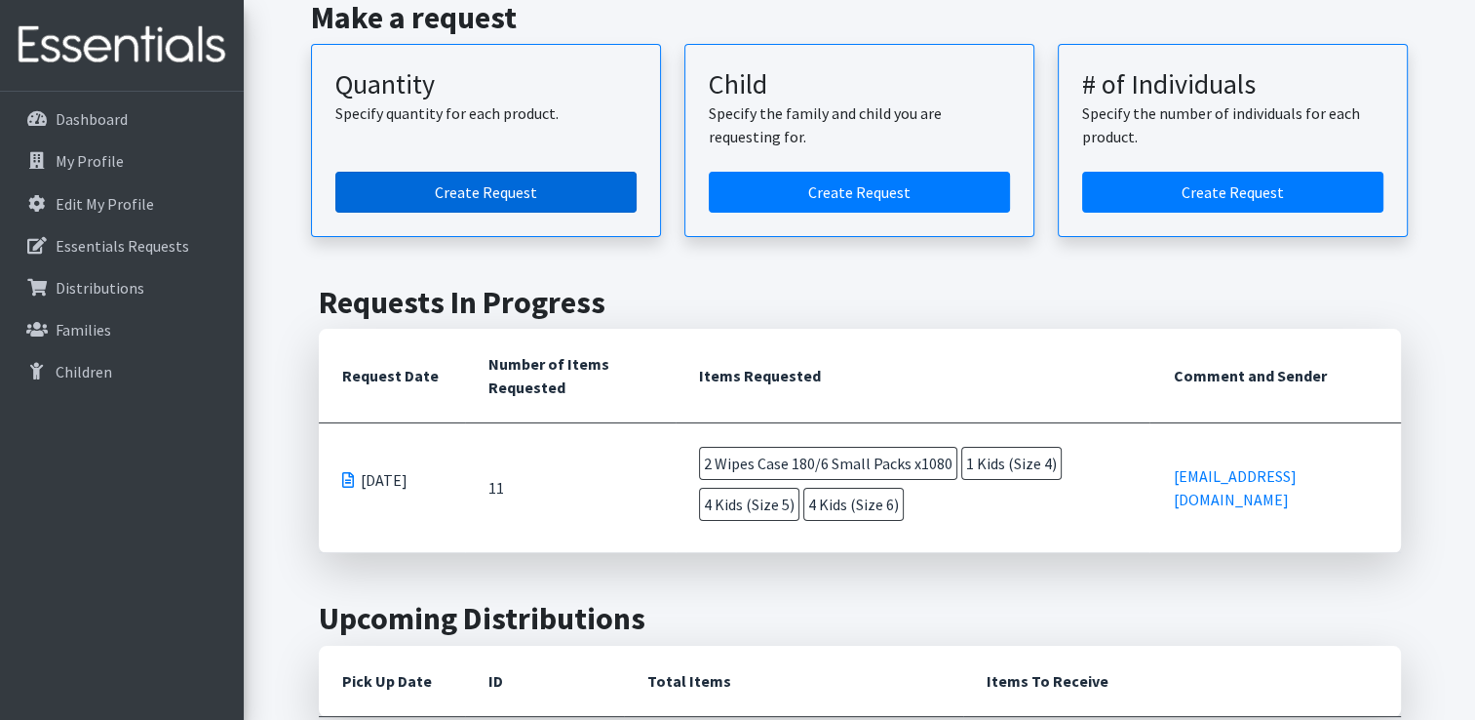
click at [427, 188] on link "Create Request" at bounding box center [485, 192] width 301 height 41
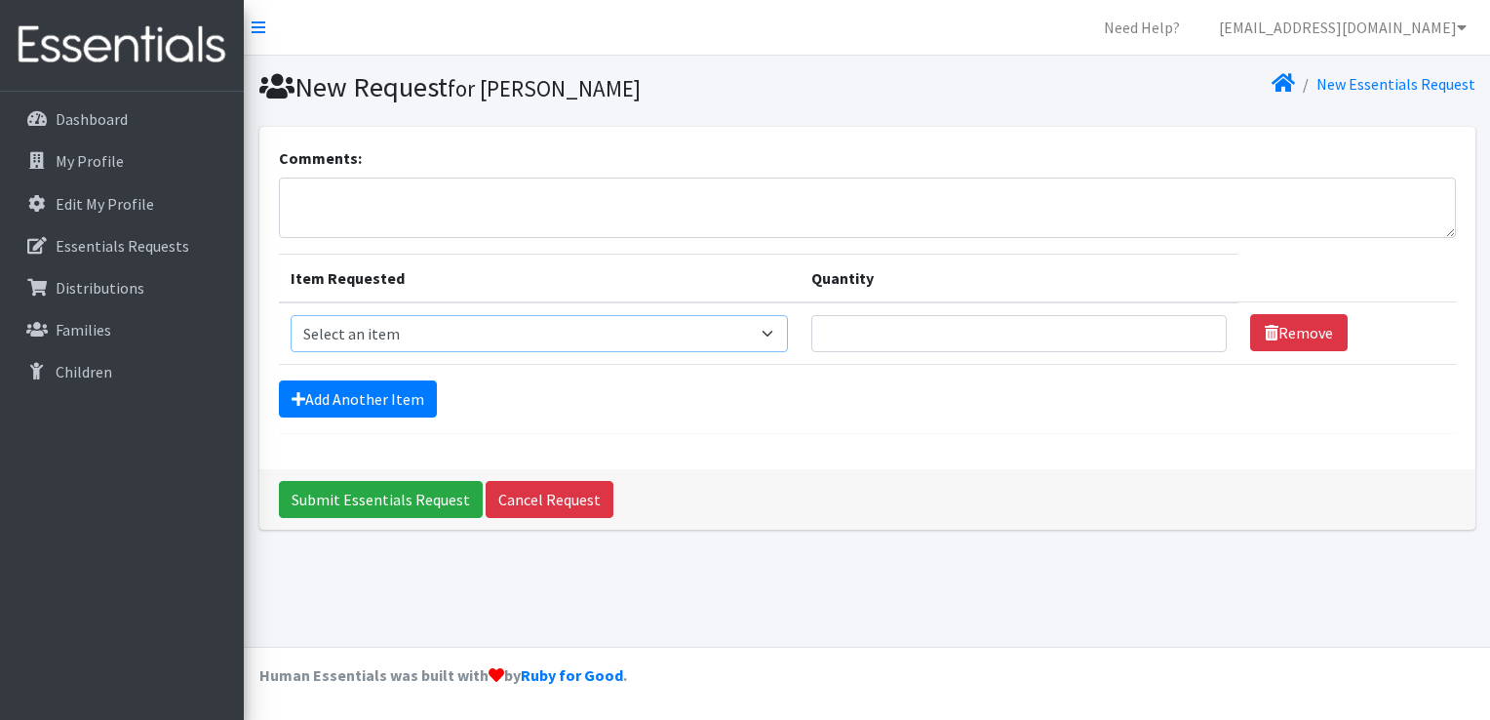
click at [780, 334] on select "Select an item F&D Men L/XL (38-50in waist) x48 F&D Men S/M (28-40in waist) x56…" at bounding box center [539, 333] width 497 height 37
select select "15511"
click at [291, 315] on select "Select an item F&D Men L/XL (38-50in waist) x48 F&D Men S/M (28-40in waist) x56…" at bounding box center [539, 333] width 497 height 37
click at [1197, 324] on input "1" at bounding box center [1018, 333] width 415 height 37
type input "2"
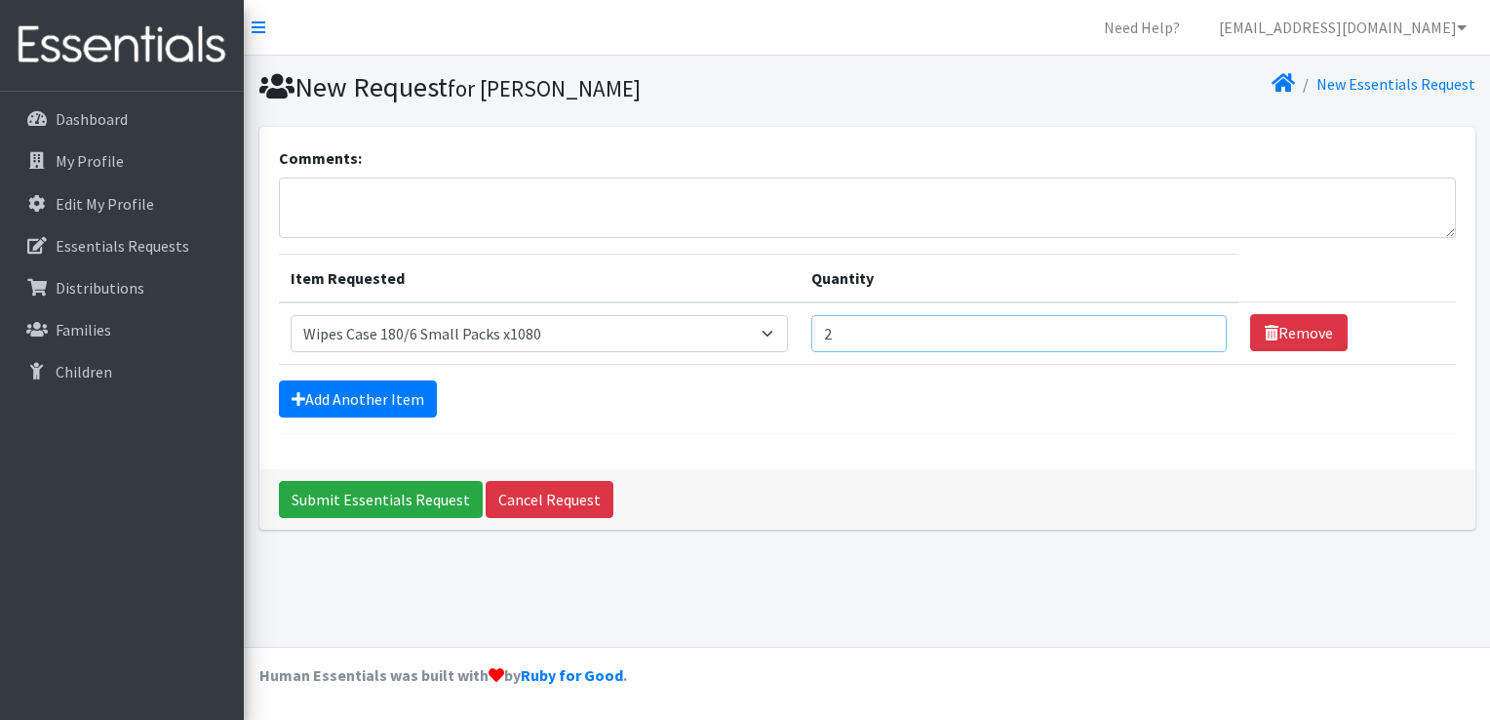
click at [1193, 326] on input "2" at bounding box center [1018, 333] width 415 height 37
click at [342, 398] on link "Add Another Item" at bounding box center [358, 398] width 158 height 37
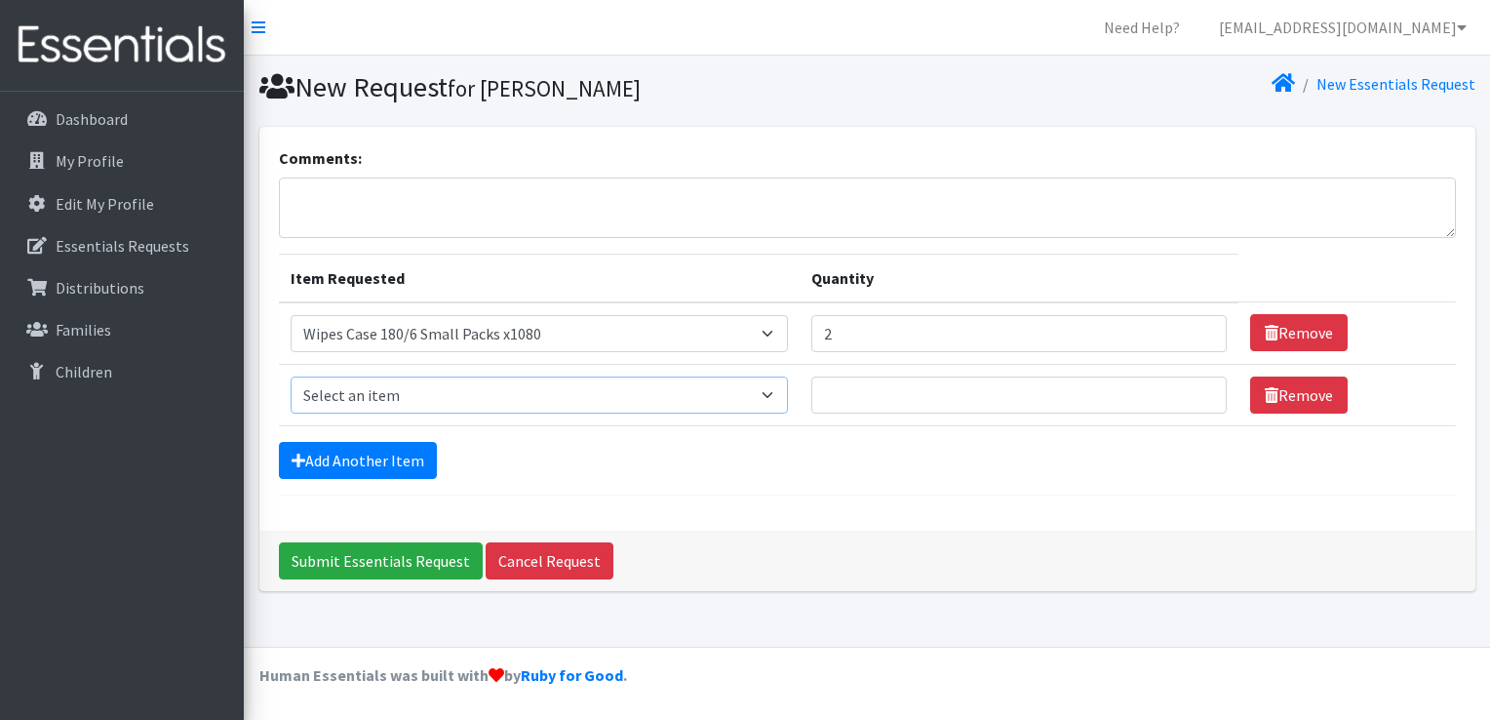
click at [782, 394] on select "Select an item F&D Men L/XL (38-50in waist) x48 F&D Men S/M (28-40in waist) x56…" at bounding box center [539, 394] width 497 height 37
select select "1213"
click at [291, 376] on select "Select an item F&D Men L/XL (38-50in waist) x48 F&D Men S/M (28-40in waist) x56…" at bounding box center [539, 394] width 497 height 37
click at [933, 389] on input "Quantity" at bounding box center [1018, 394] width 415 height 37
type input "250"
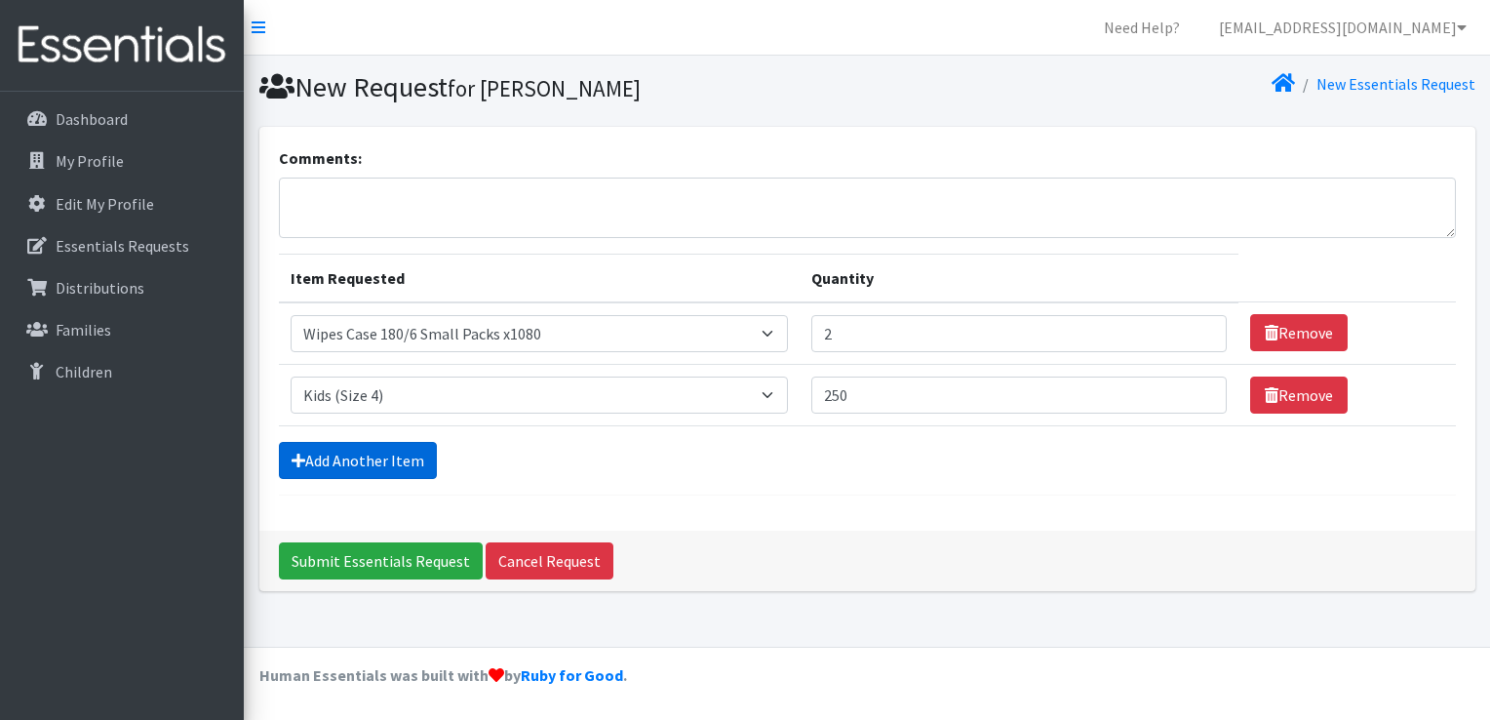
click at [377, 454] on link "Add Another Item" at bounding box center [358, 460] width 158 height 37
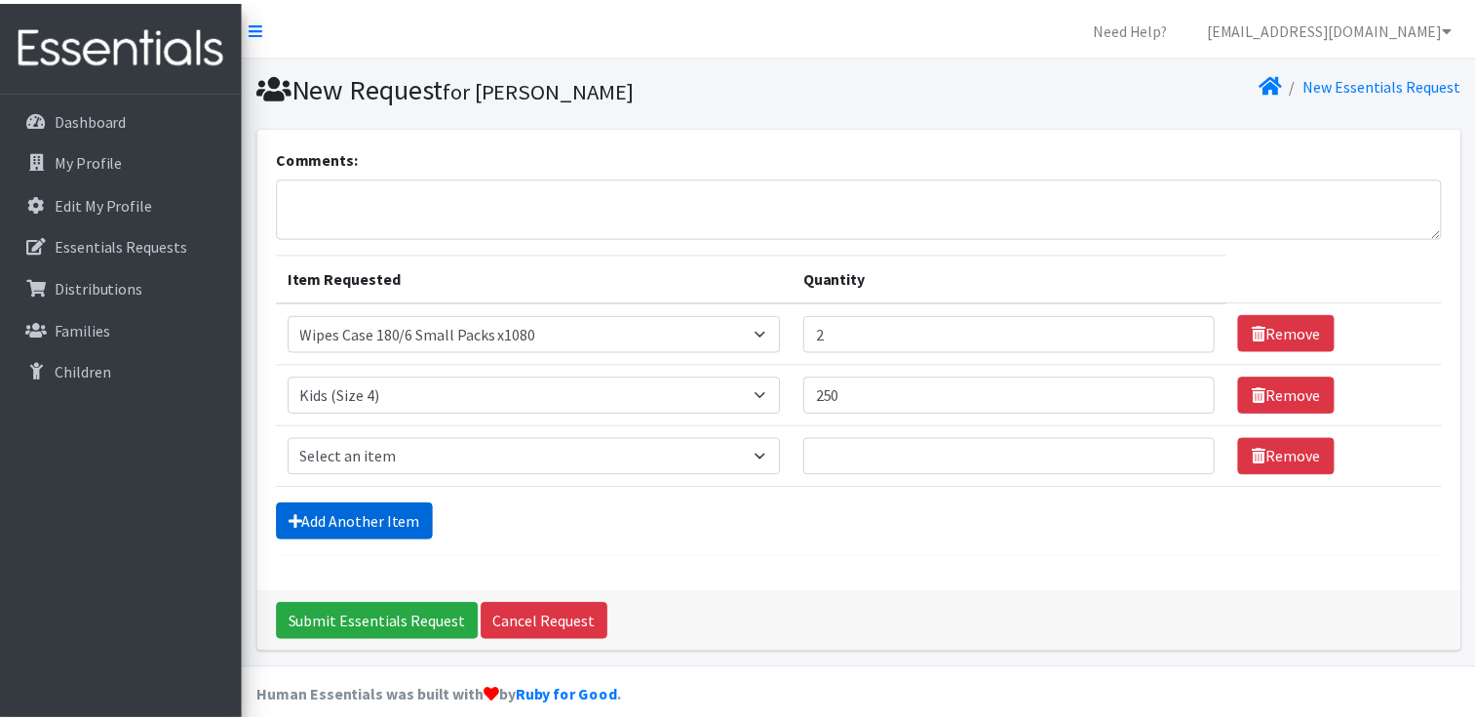
scroll to position [18, 0]
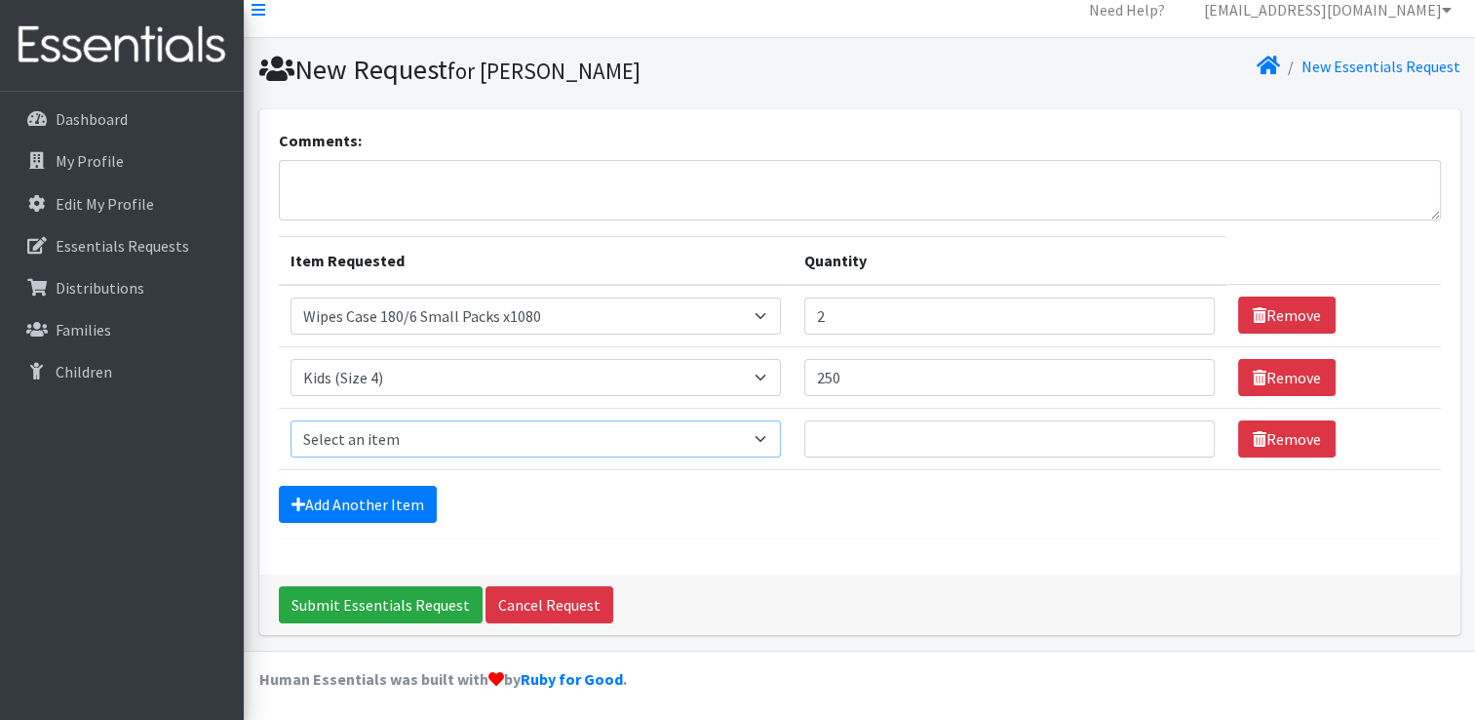
drag, startPoint x: 744, startPoint y: 436, endPoint x: 677, endPoint y: 417, distance: 69.8
click at [744, 436] on select "Select an item F&D Men L/XL (38-50in waist) x48 F&D Men S/M (28-40in waist) x56…" at bounding box center [536, 438] width 491 height 37
select select "1214"
click at [291, 420] on select "Select an item F&D Men L/XL (38-50in waist) x48 F&D Men S/M (28-40in waist) x56…" at bounding box center [536, 438] width 491 height 37
click at [852, 435] on input "Quantity" at bounding box center [1009, 438] width 410 height 37
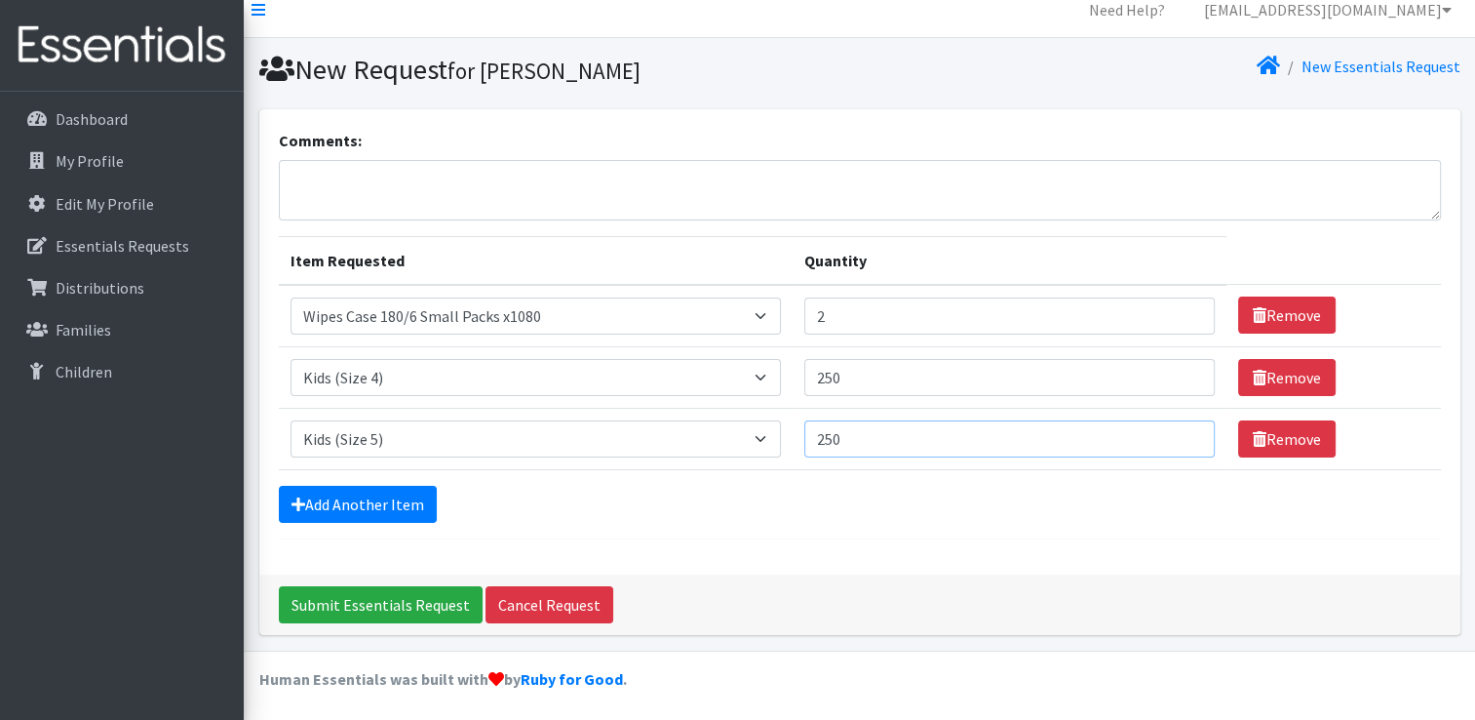
drag, startPoint x: 850, startPoint y: 437, endPoint x: 819, endPoint y: 442, distance: 31.6
click at [819, 442] on input "250" at bounding box center [1009, 438] width 410 height 37
type input "500"
click at [384, 502] on link "Add Another Item" at bounding box center [358, 504] width 158 height 37
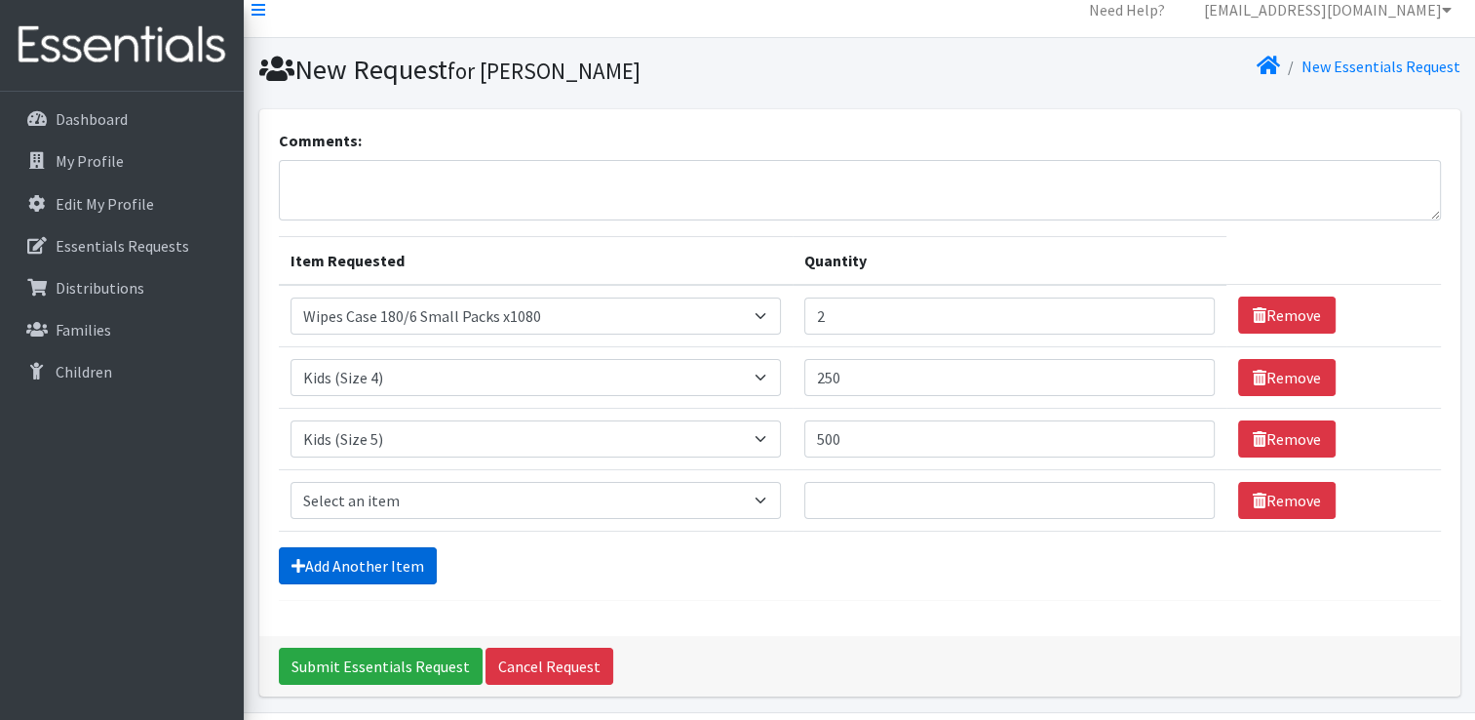
scroll to position [79, 0]
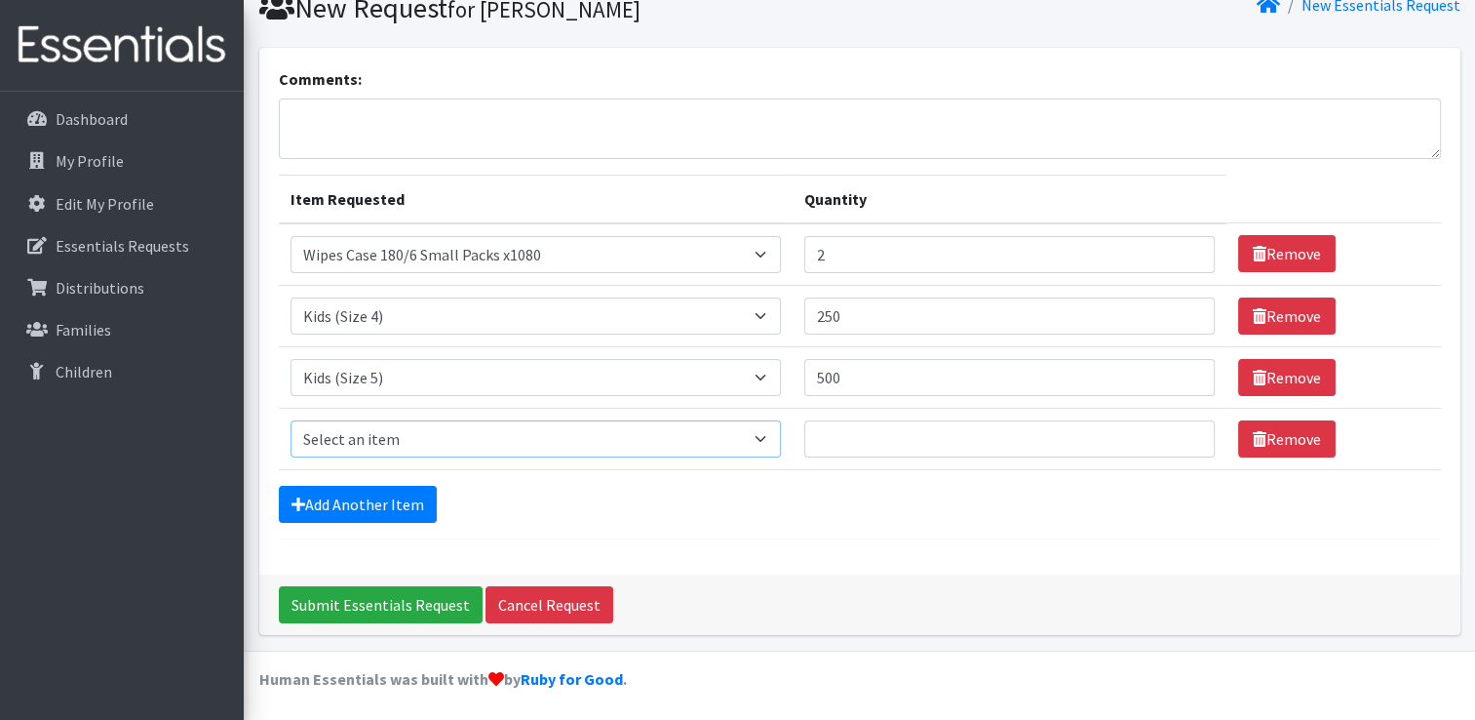
drag, startPoint x: 727, startPoint y: 442, endPoint x: 718, endPoint y: 439, distance: 10.2
click at [727, 442] on select "Select an item F&D Men L/XL (38-50in waist) x48 F&D Men S/M (28-40in waist) x56…" at bounding box center [536, 438] width 491 height 37
select select "1216"
click at [291, 420] on select "Select an item F&D Men L/XL (38-50in waist) x48 F&D Men S/M (28-40in waist) x56…" at bounding box center [536, 438] width 491 height 37
click at [858, 434] on input "Quantity" at bounding box center [1009, 438] width 410 height 37
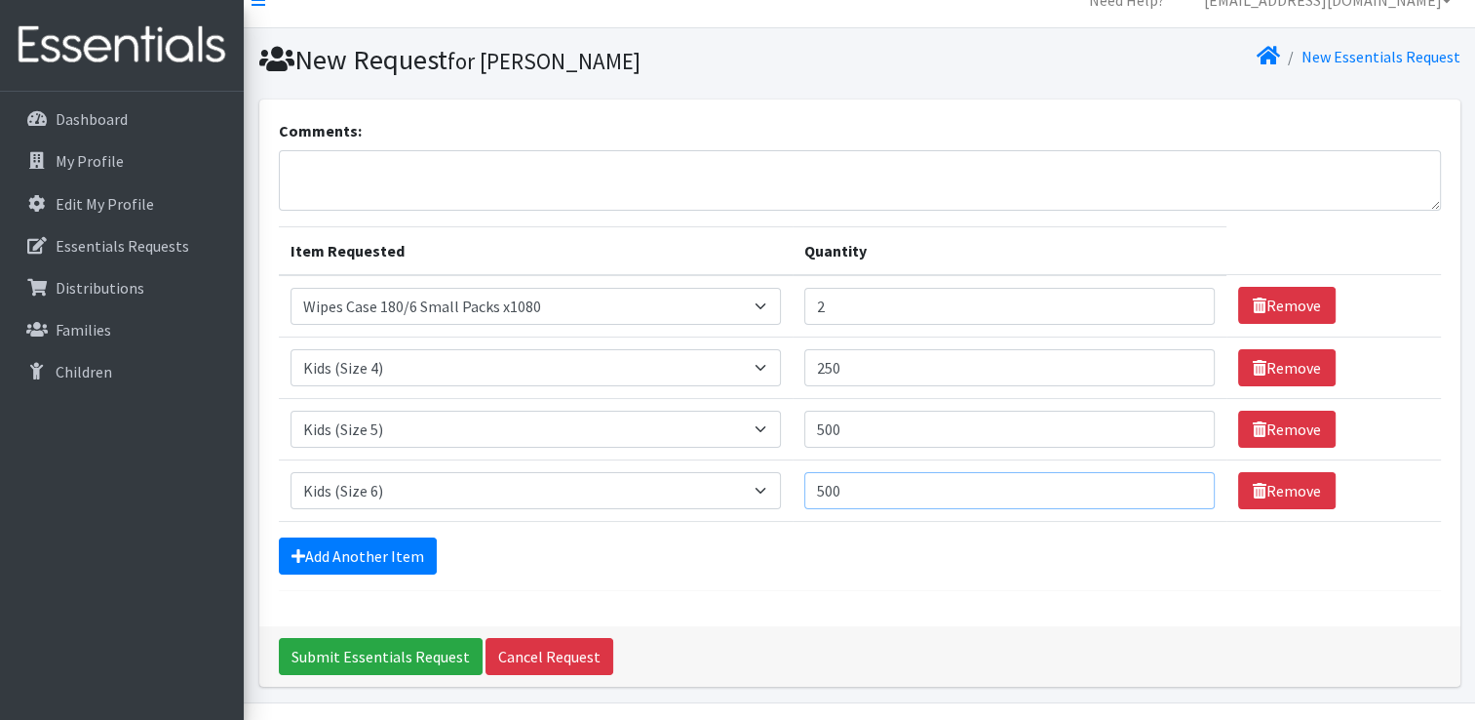
scroll to position [0, 0]
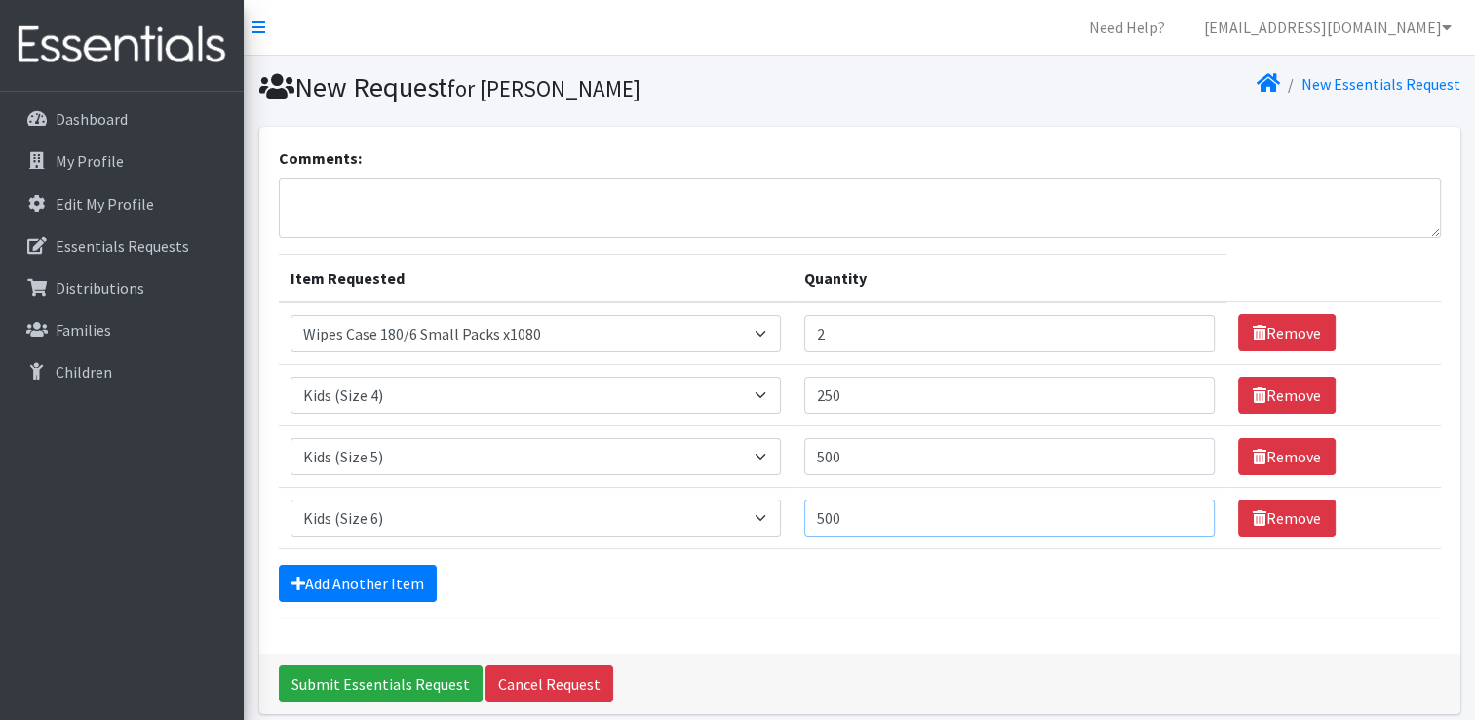
type input "500"
click at [407, 209] on textarea "Comments:" at bounding box center [860, 207] width 1162 height 60
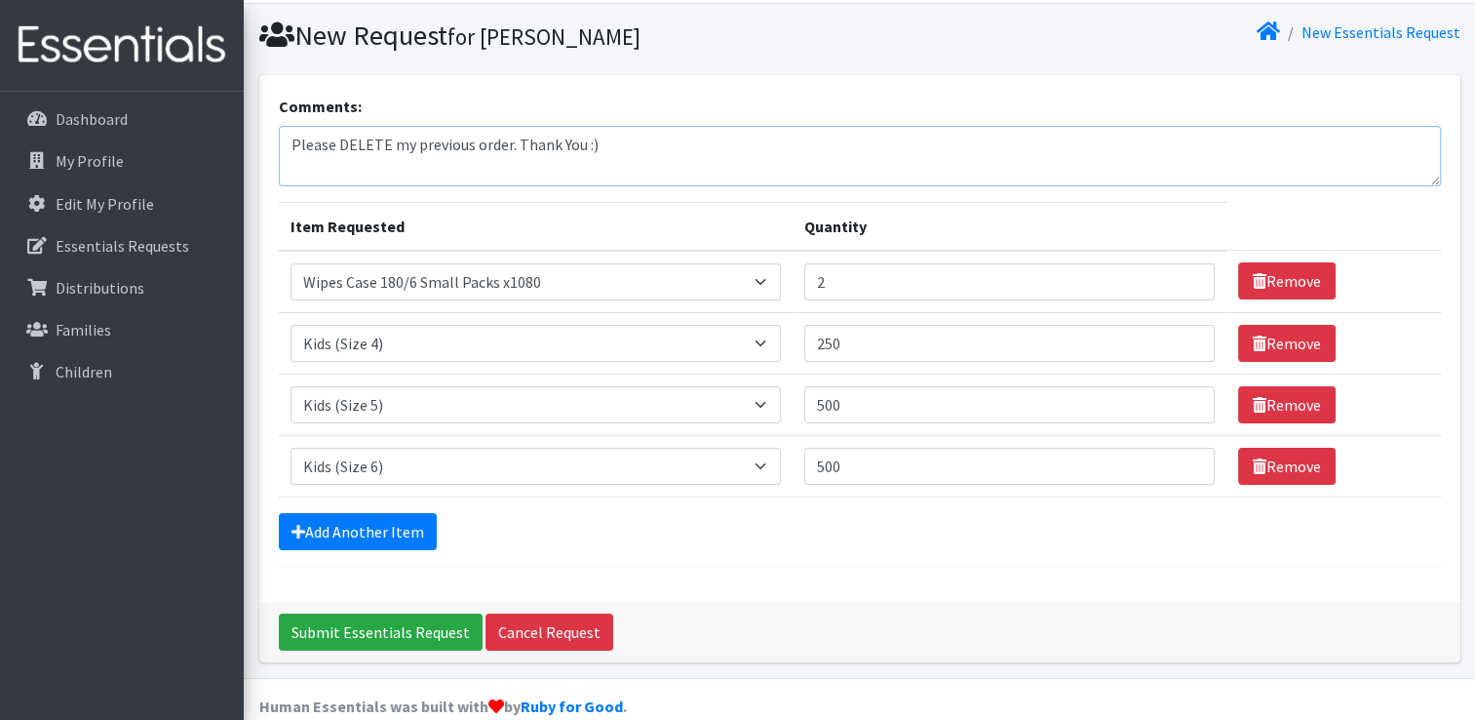
scroll to position [79, 0]
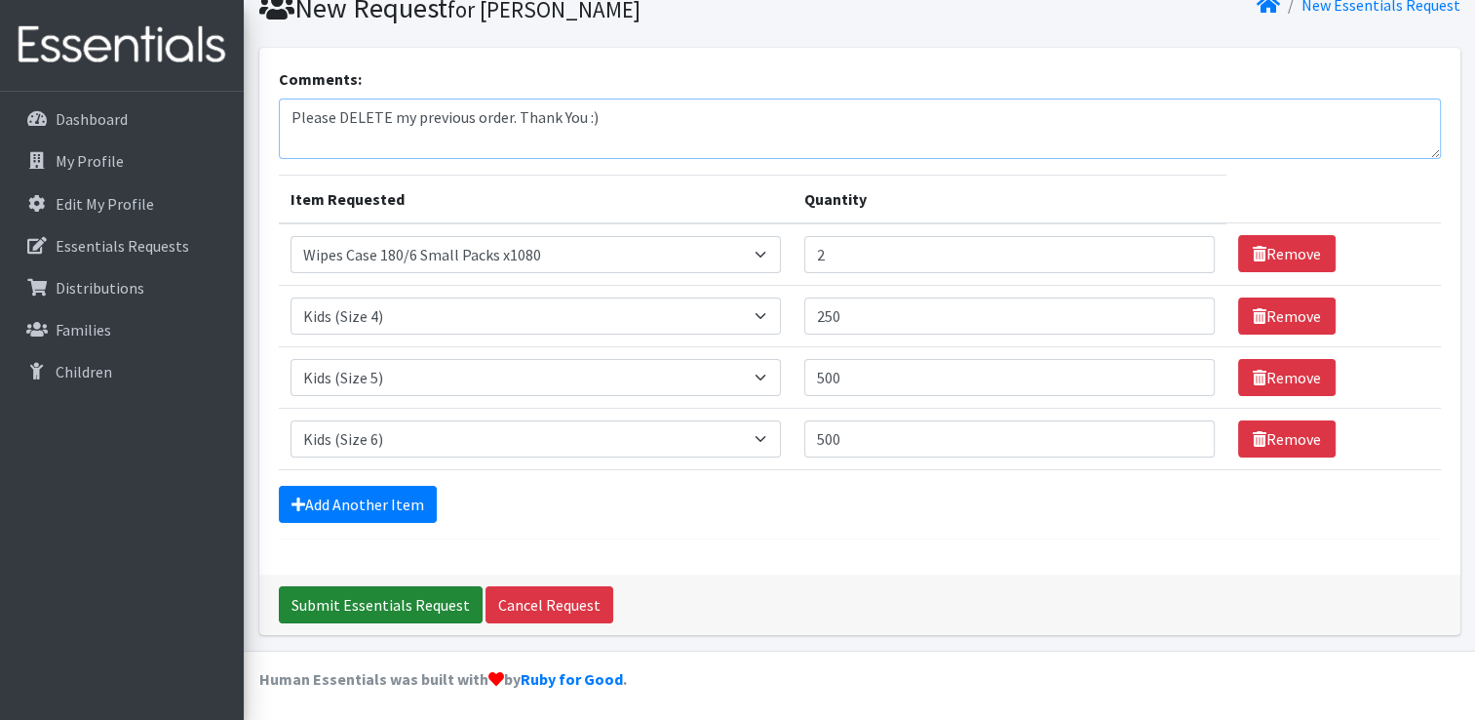
type textarea "Please DELETE my previous order. Thank You :)"
click at [376, 598] on input "Submit Essentials Request" at bounding box center [381, 604] width 204 height 37
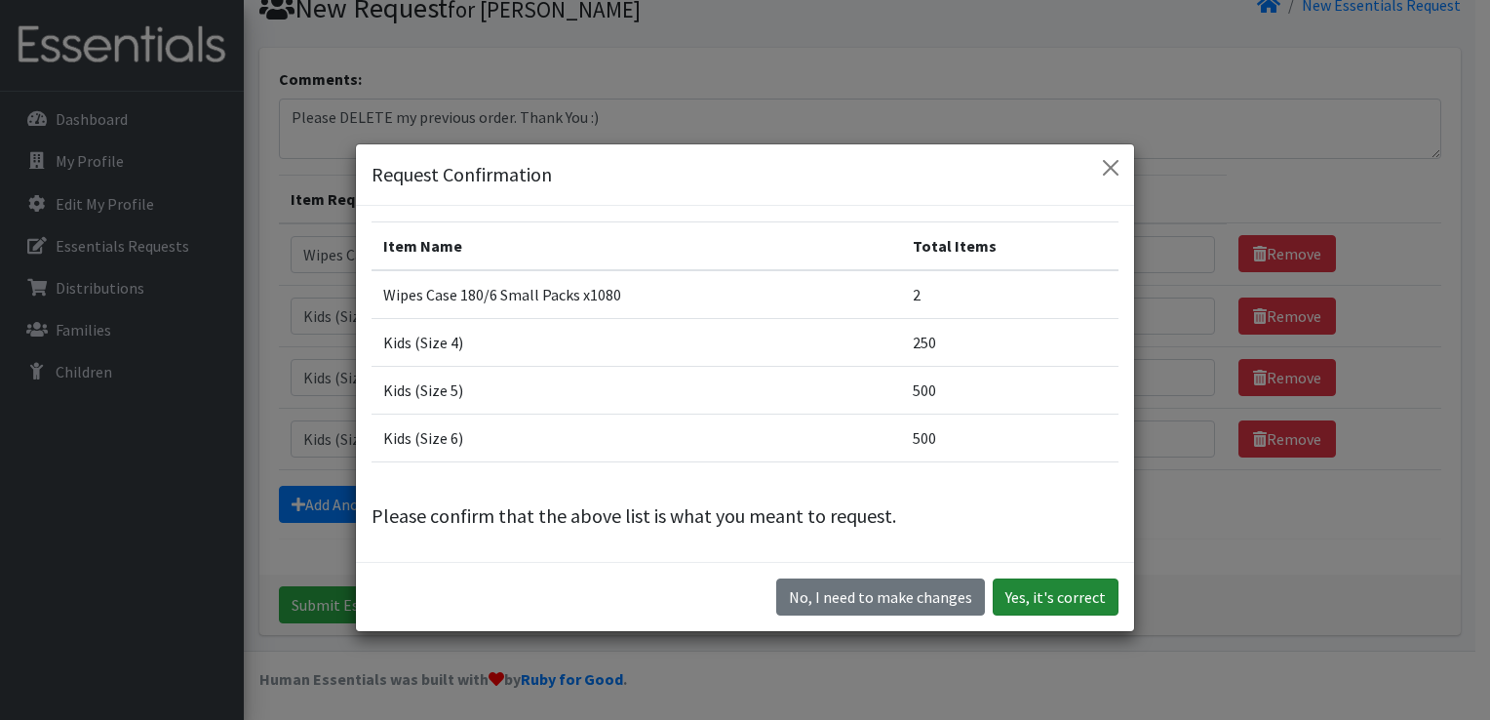
click at [1068, 599] on button "Yes, it's correct" at bounding box center [1056, 596] width 126 height 37
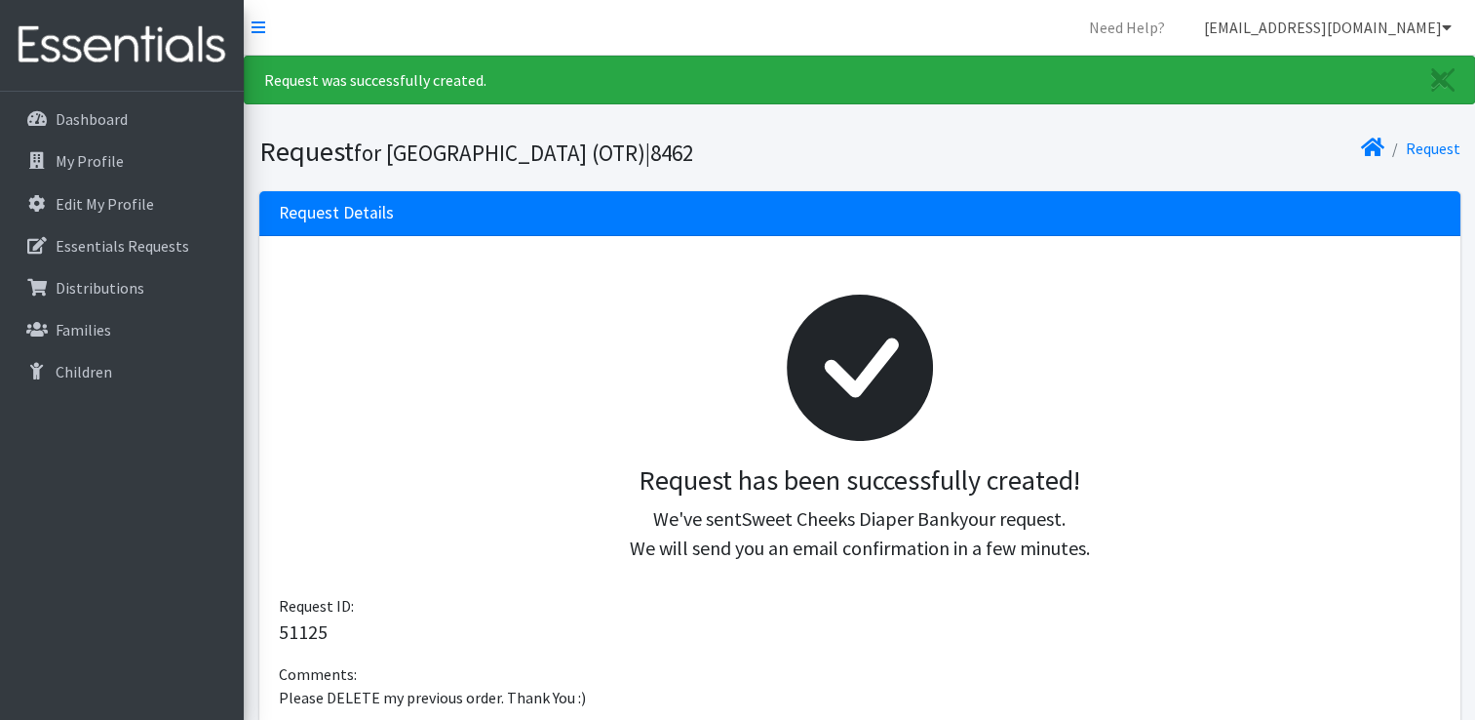
click at [1444, 19] on icon at bounding box center [1447, 27] width 10 height 16
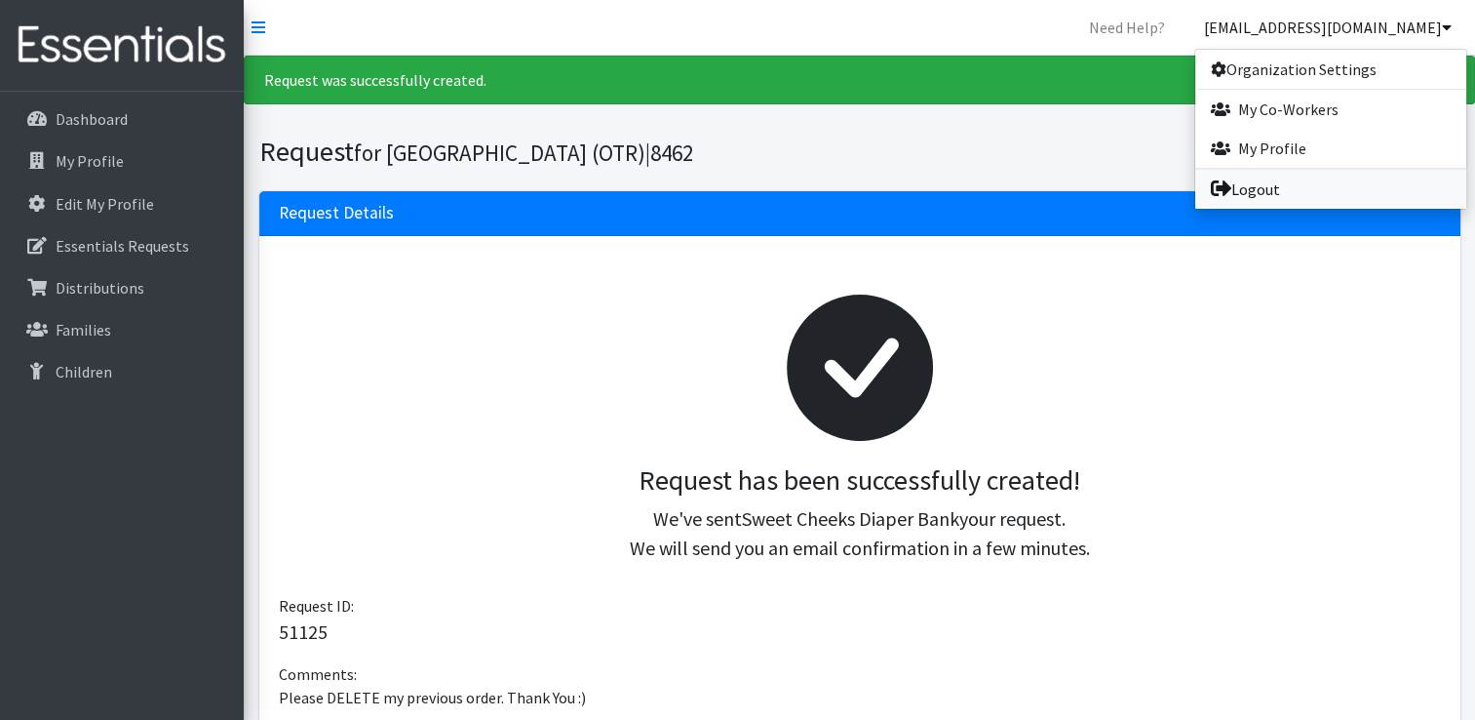
click at [1256, 191] on link "Logout" at bounding box center [1330, 189] width 271 height 39
